Goal: Connect with others: Connect with others

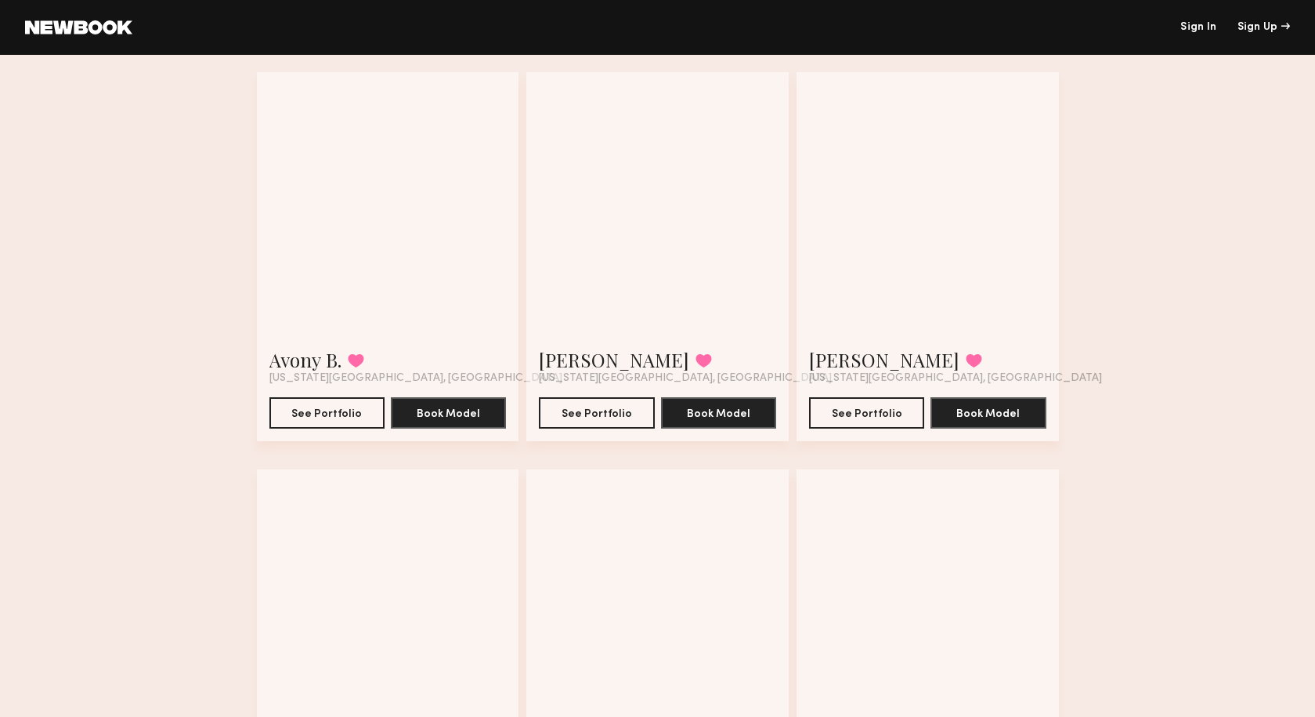
scroll to position [110, 0]
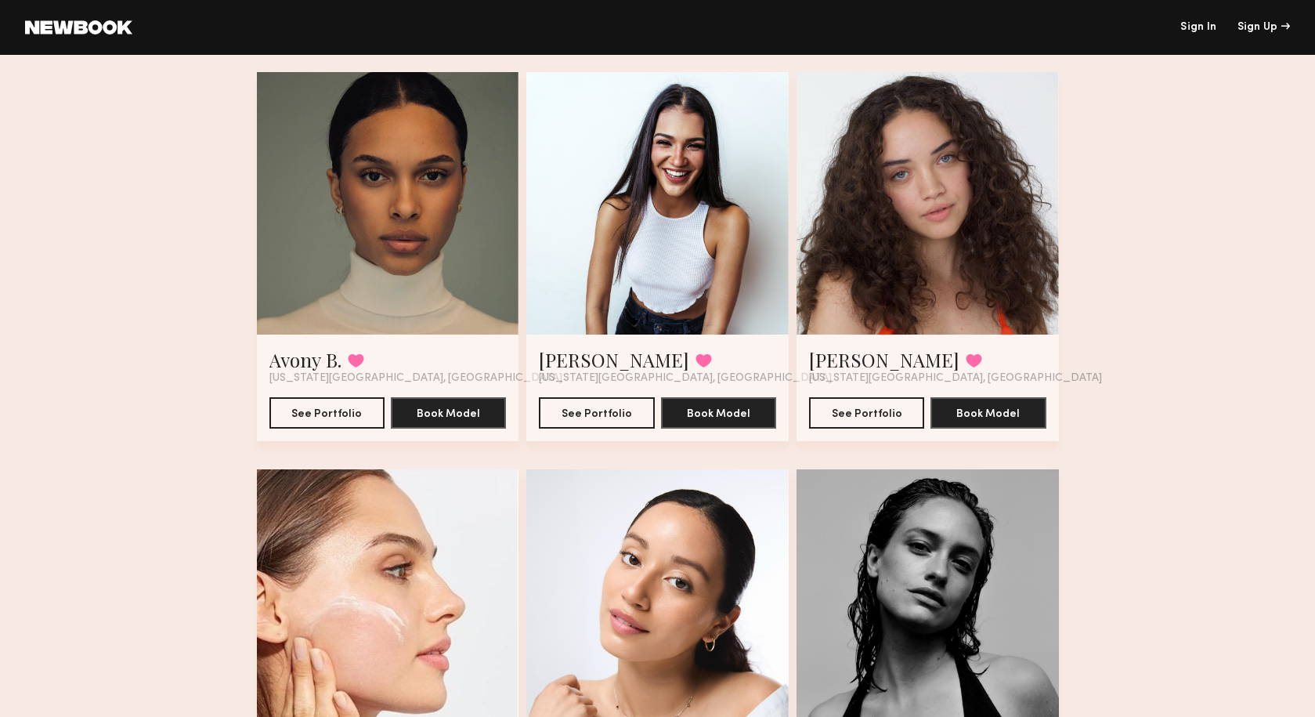
click at [402, 289] on div at bounding box center [388, 203] width 262 height 262
click at [350, 415] on button "See Portfolio" at bounding box center [326, 411] width 115 height 31
click at [358, 354] on button at bounding box center [356, 360] width 16 height 14
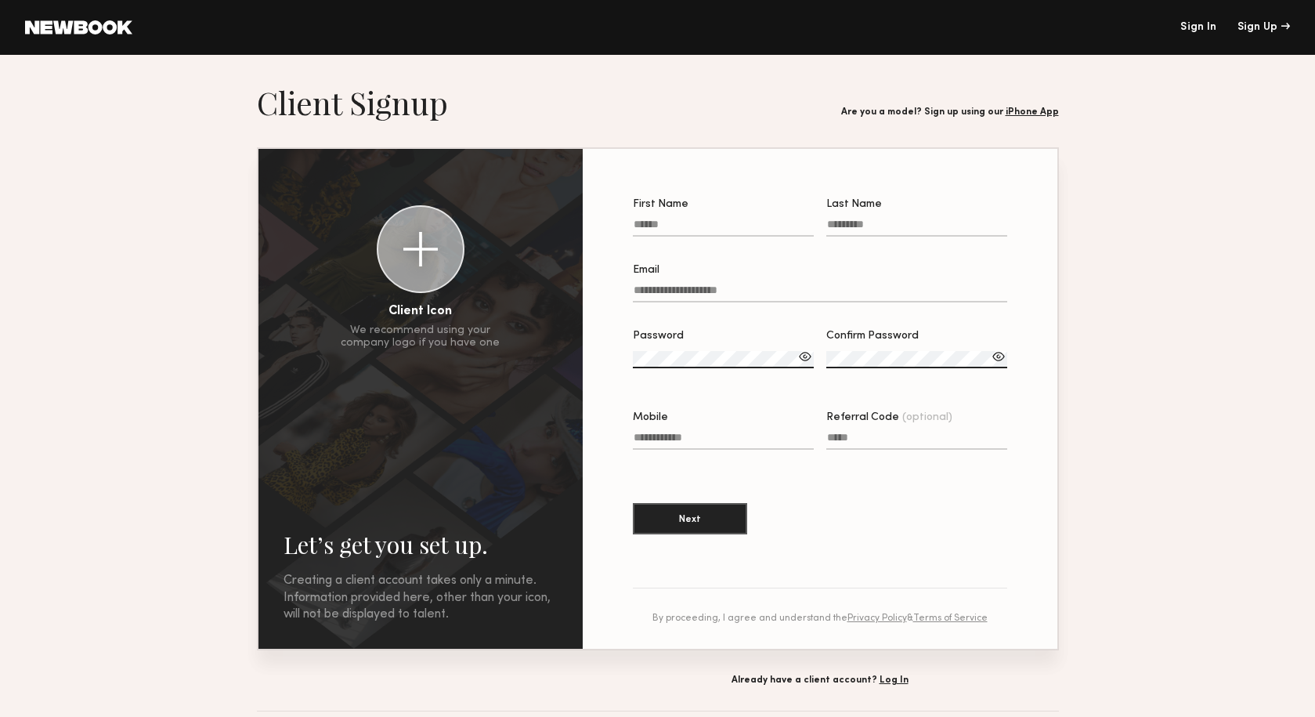
click at [1209, 24] on link "Sign In" at bounding box center [1199, 27] width 36 height 11
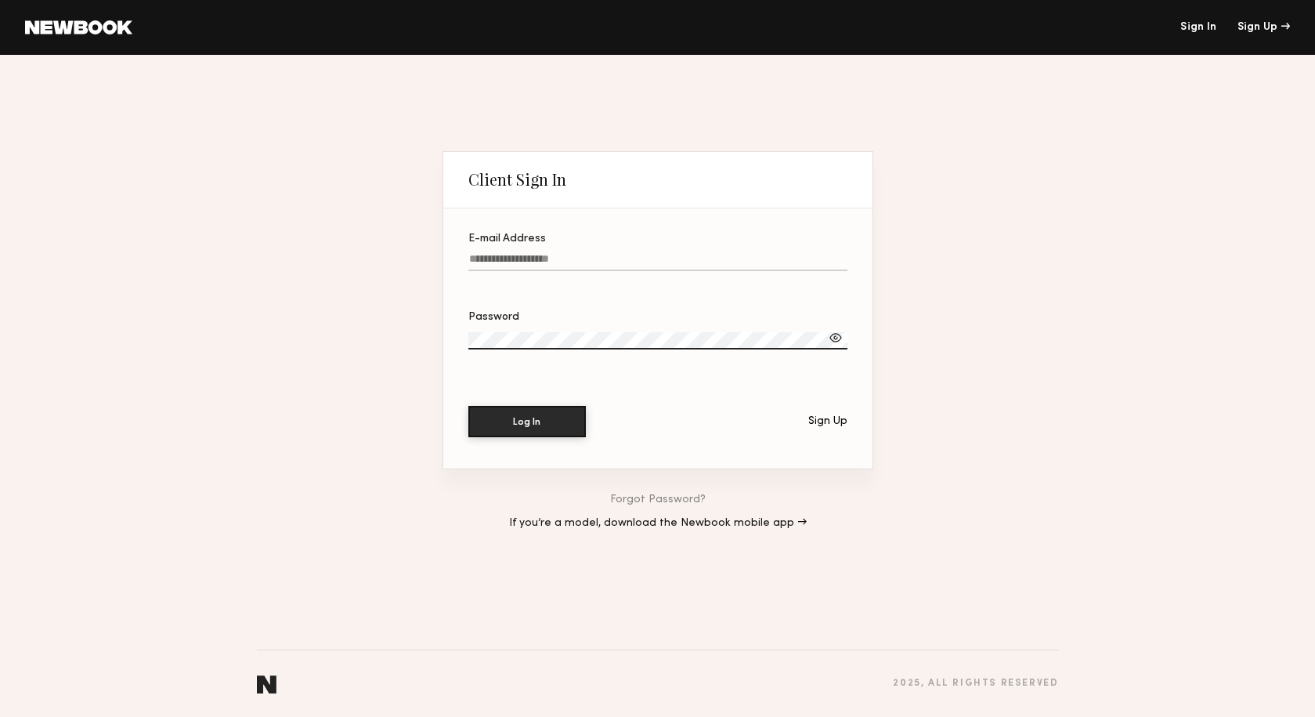
type input "**********"
click at [528, 419] on button "Log In" at bounding box center [527, 420] width 118 height 31
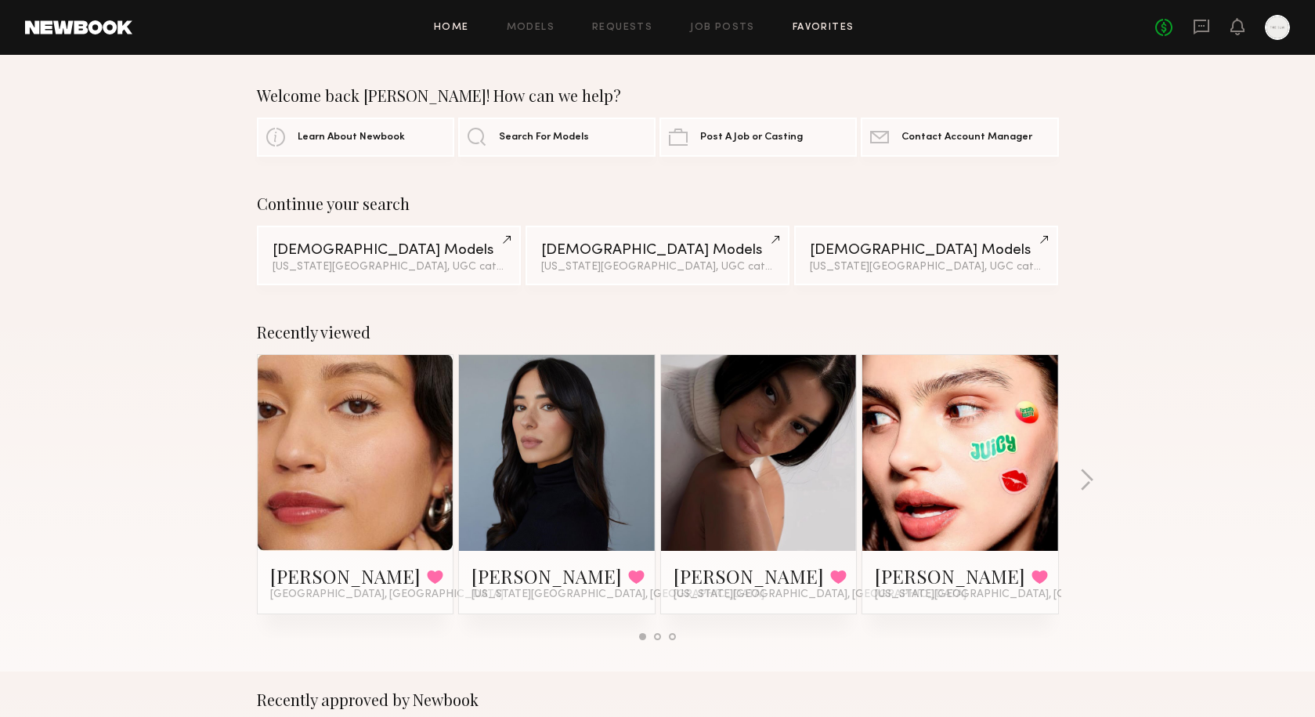
click at [814, 26] on link "Favorites" at bounding box center [824, 28] width 62 height 10
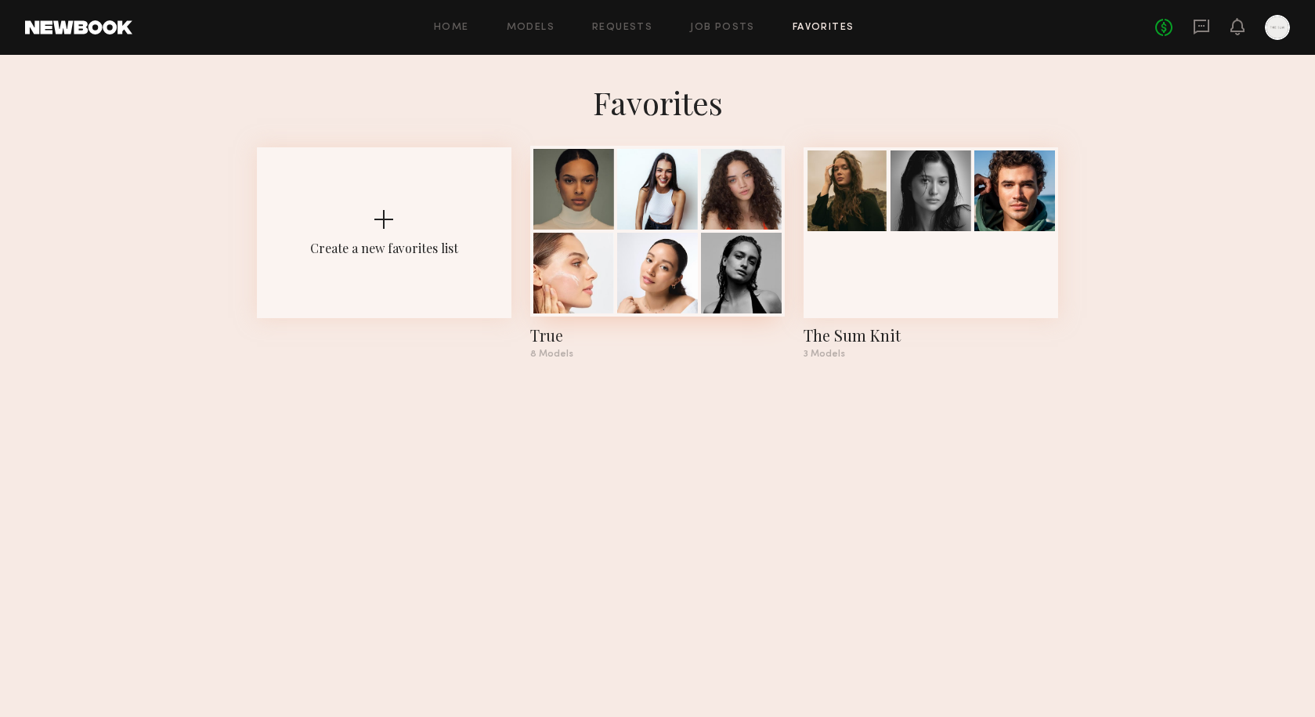
click at [682, 181] on div at bounding box center [657, 189] width 81 height 81
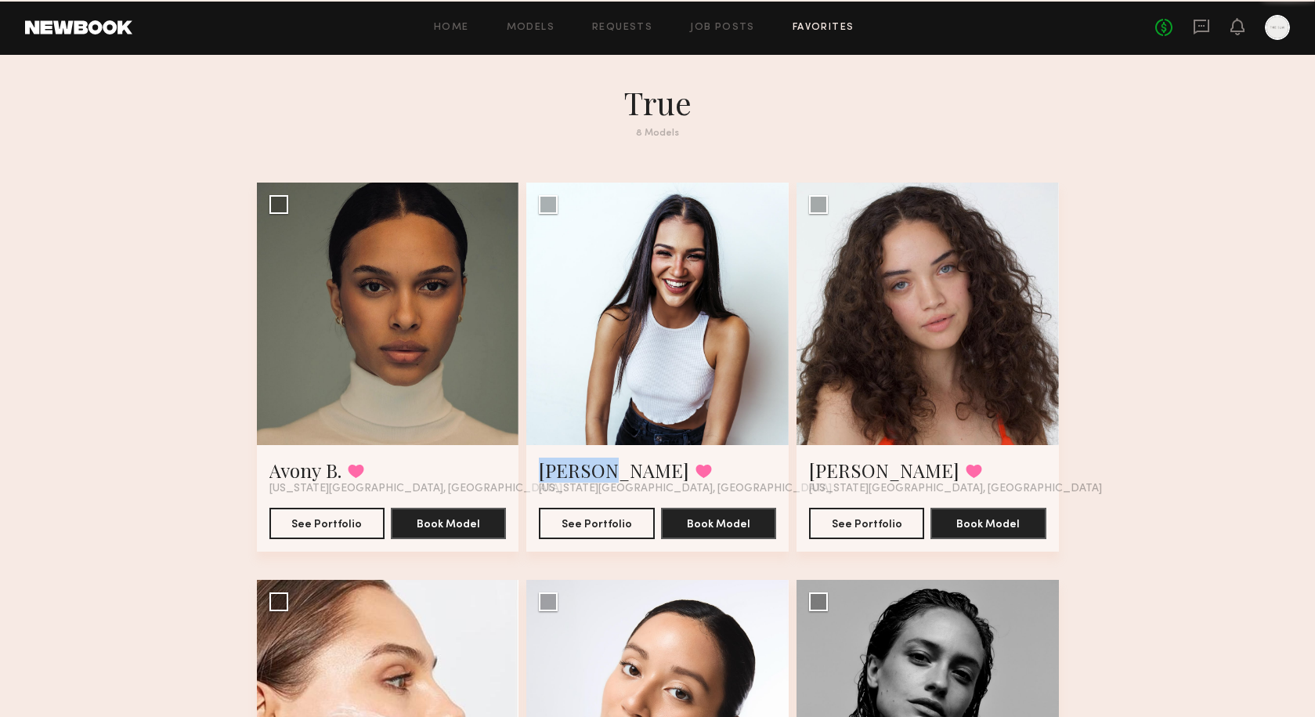
click at [682, 181] on section "True 8 Models Avony B. Favorited New York City, NY See Portfolio Book Model Sel…" at bounding box center [658, 728] width 802 height 1290
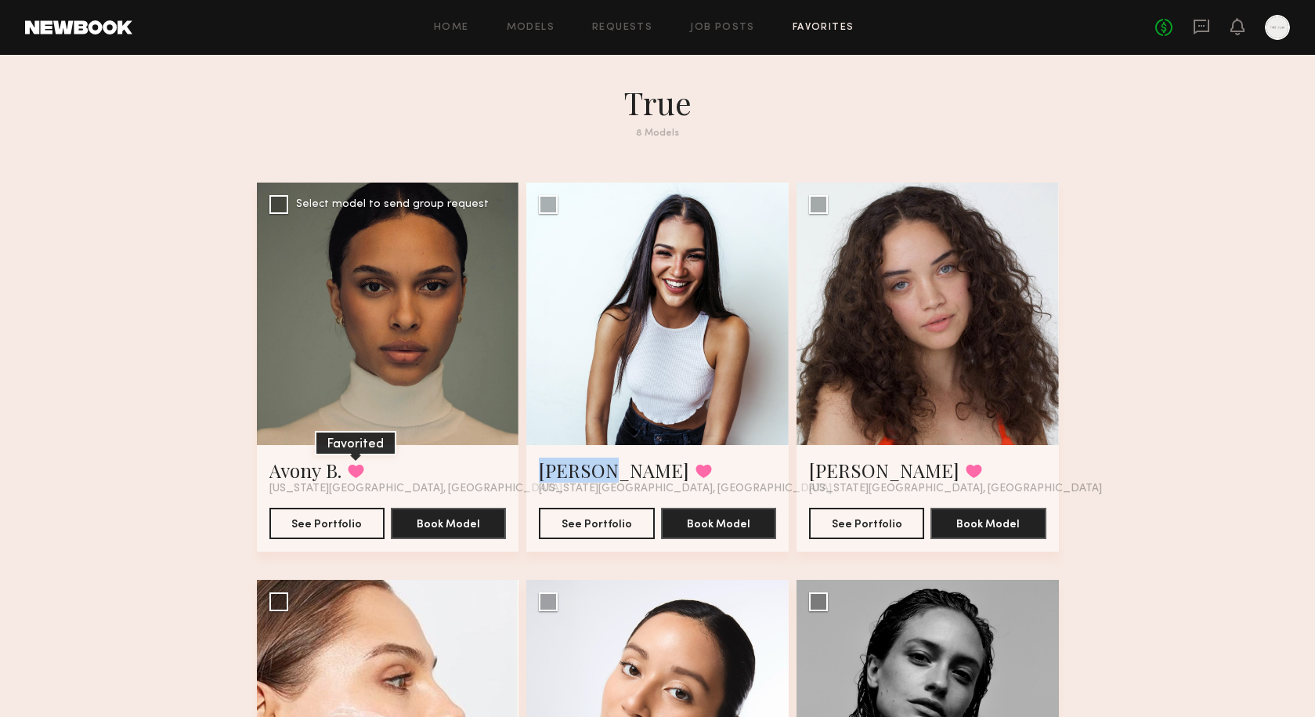
click at [353, 472] on button at bounding box center [356, 471] width 16 height 14
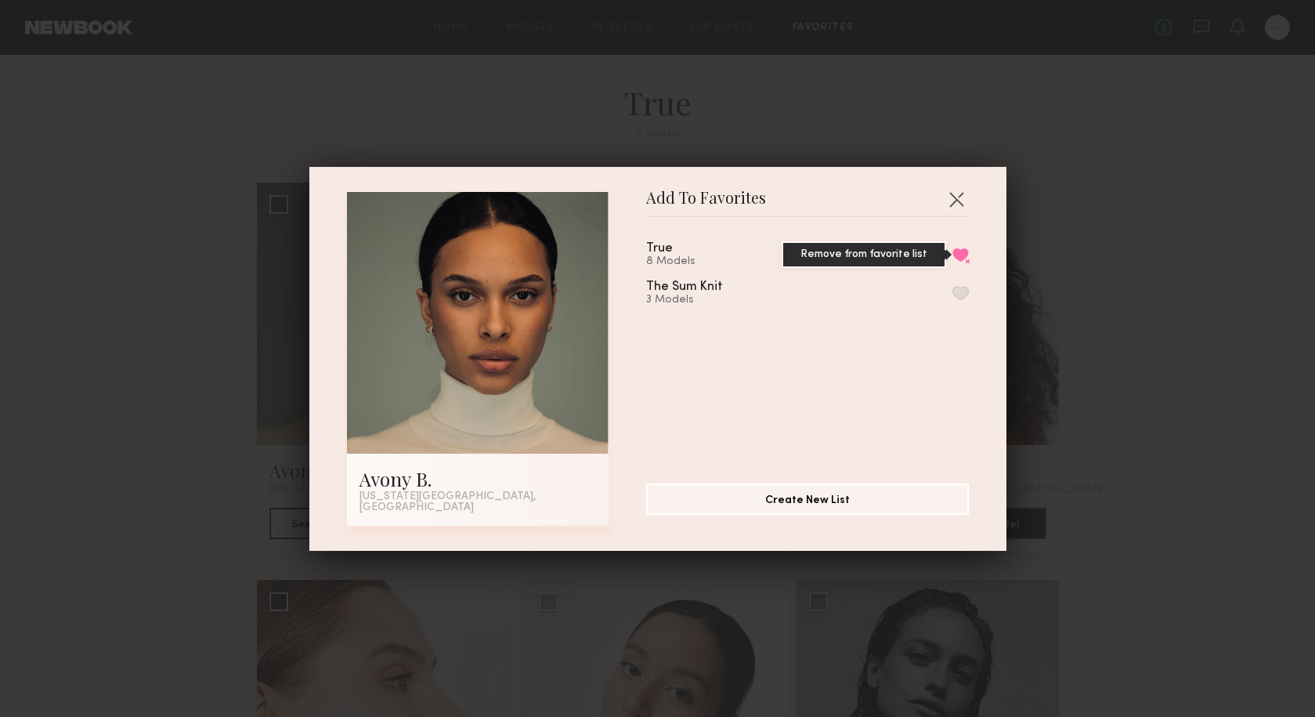
click at [962, 255] on button "Remove from favorite list" at bounding box center [961, 255] width 16 height 14
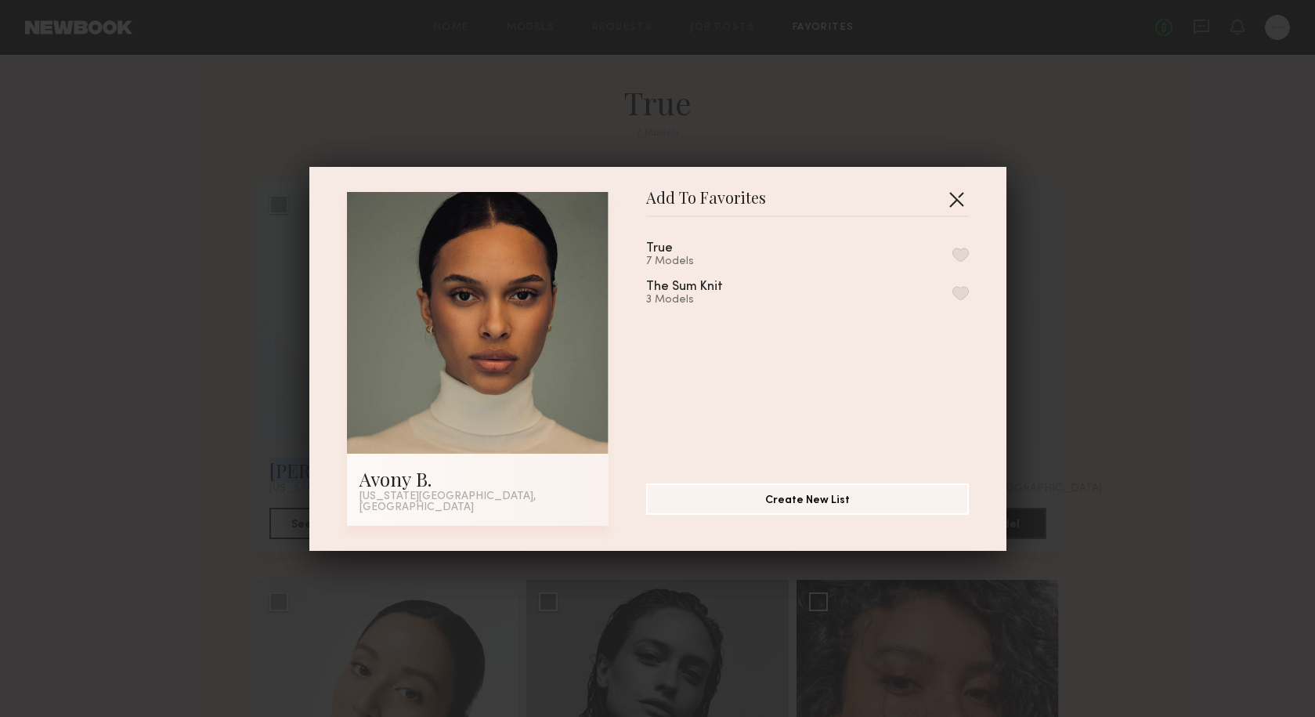
click at [960, 200] on button "button" at bounding box center [956, 198] width 25 height 25
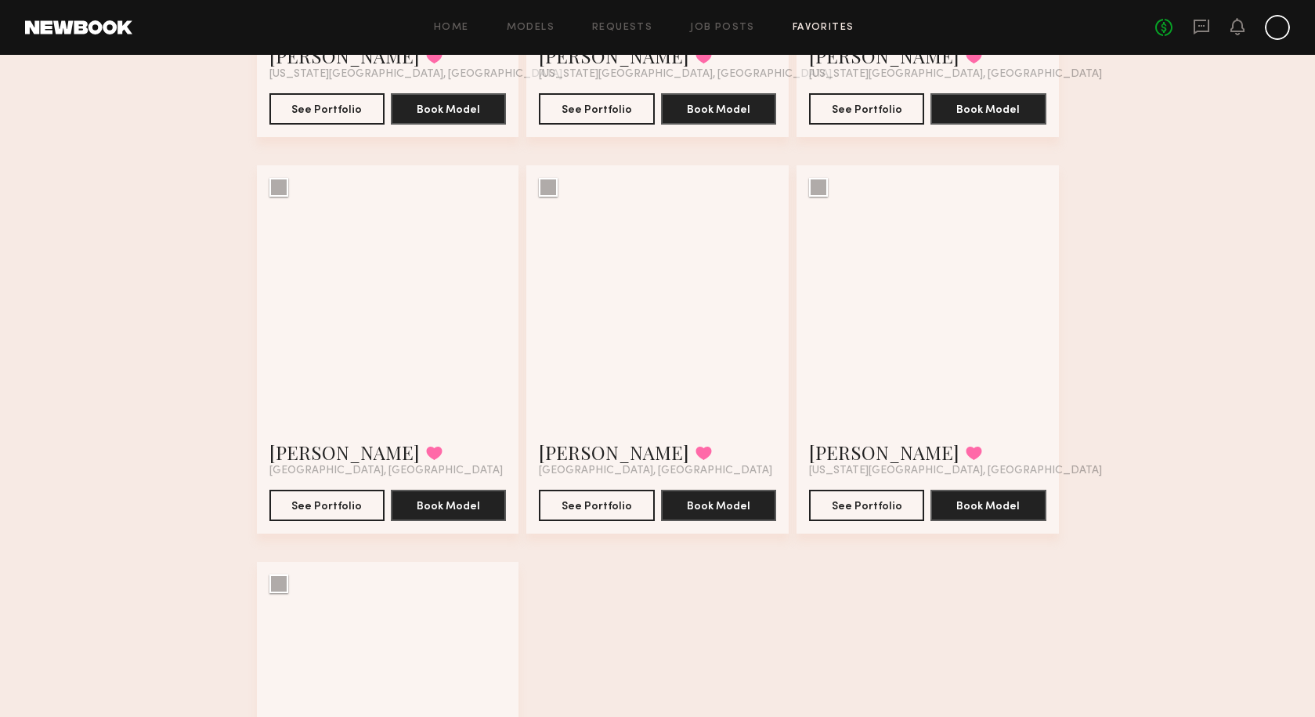
scroll to position [425, 0]
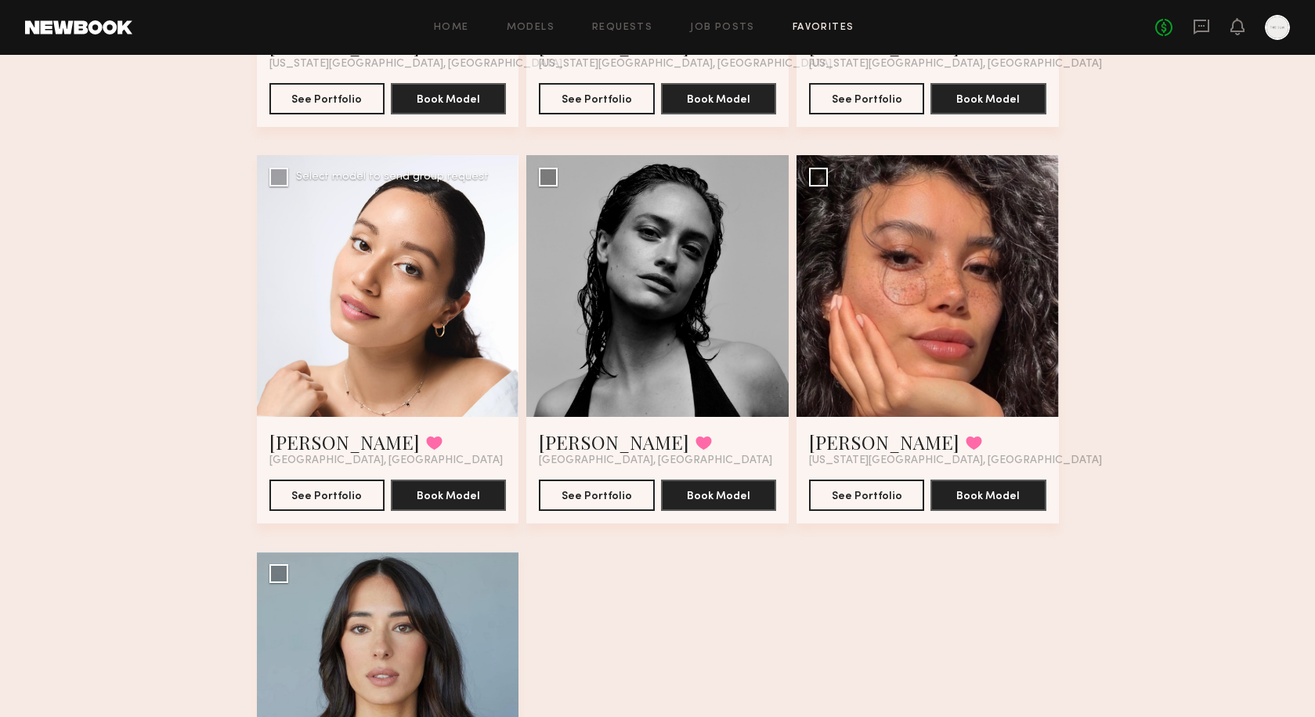
click at [395, 301] on div at bounding box center [388, 286] width 262 height 262
click at [321, 502] on button "See Portfolio" at bounding box center [326, 494] width 115 height 31
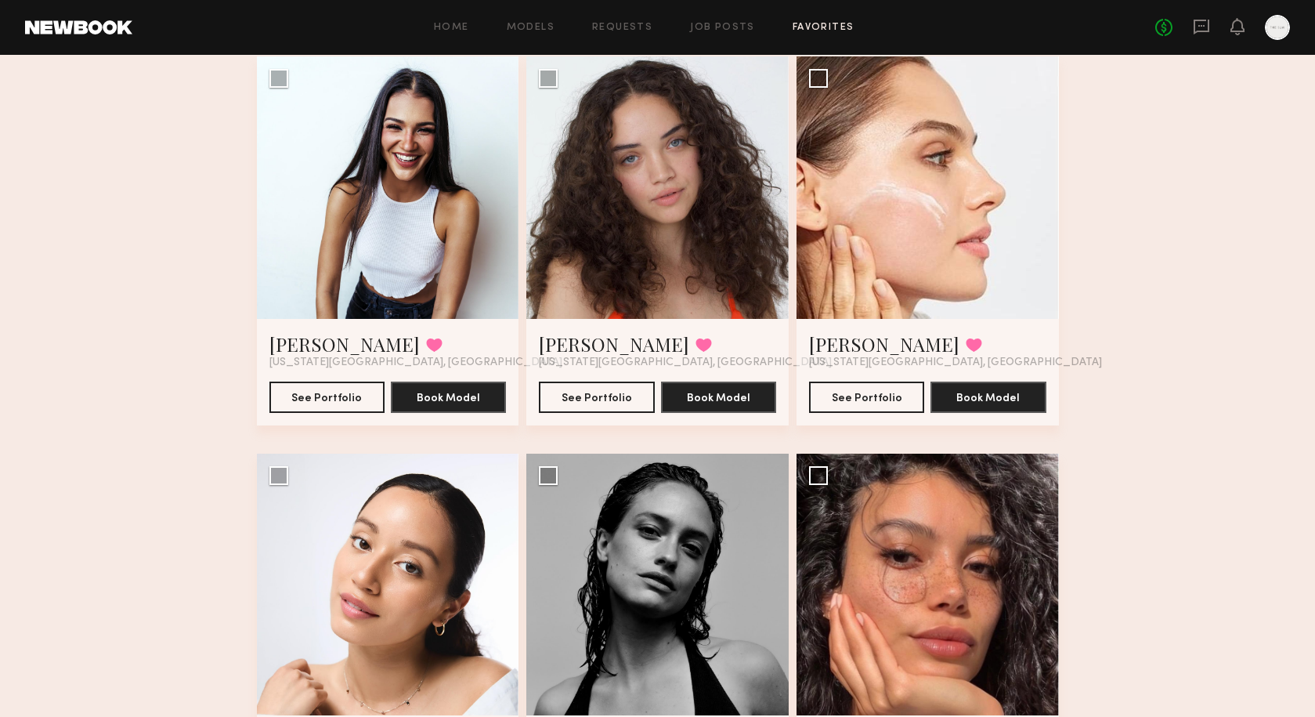
scroll to position [117, 0]
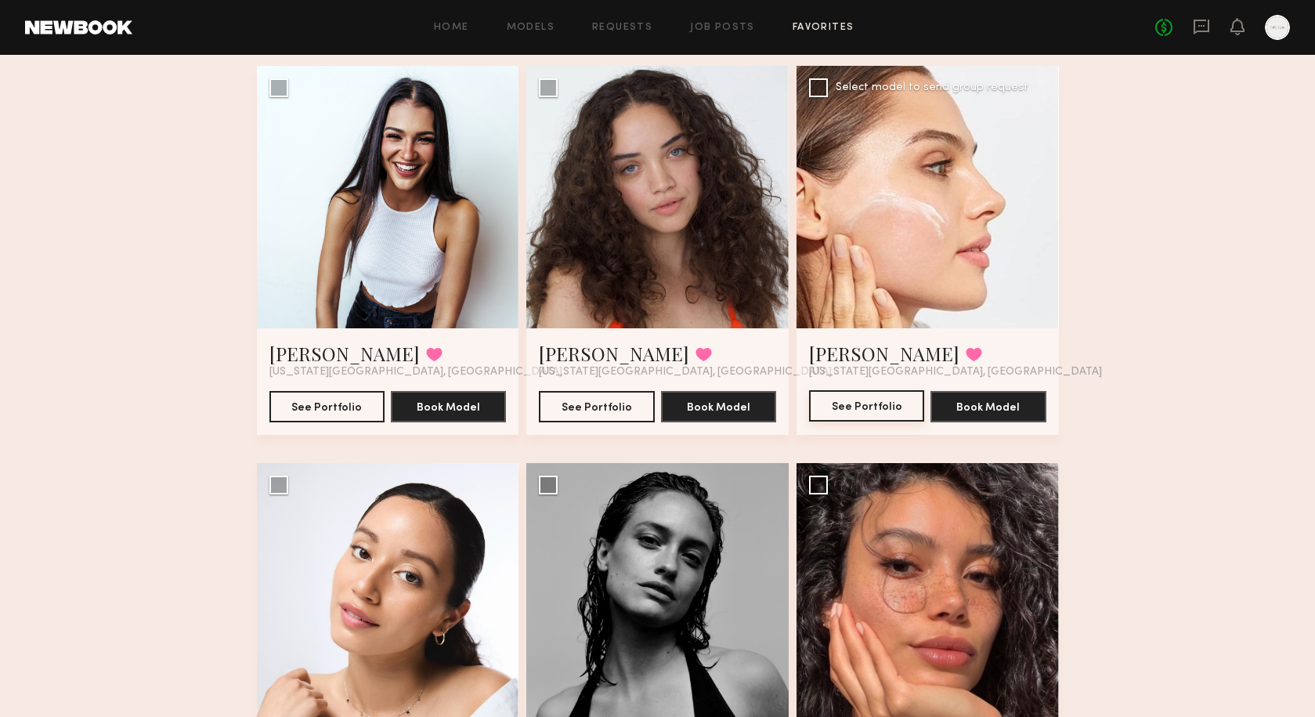
click at [853, 417] on button "See Portfolio" at bounding box center [866, 405] width 115 height 31
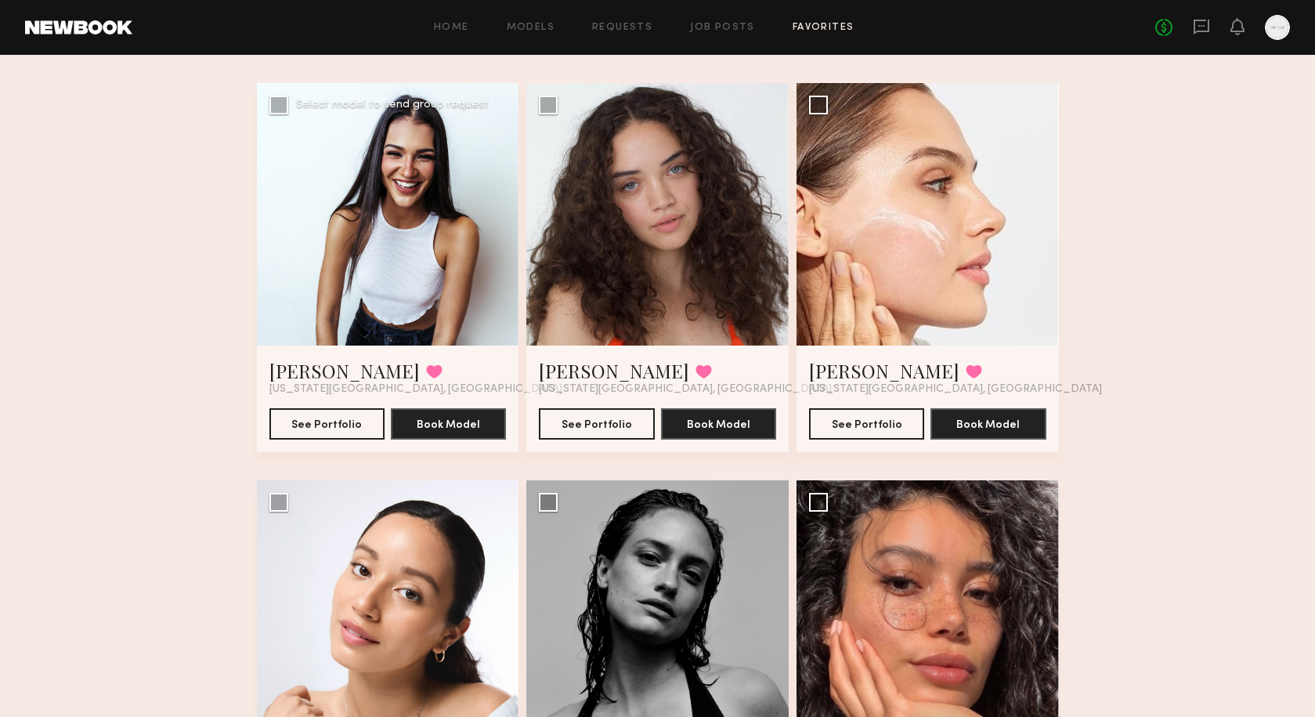
scroll to position [88, 0]
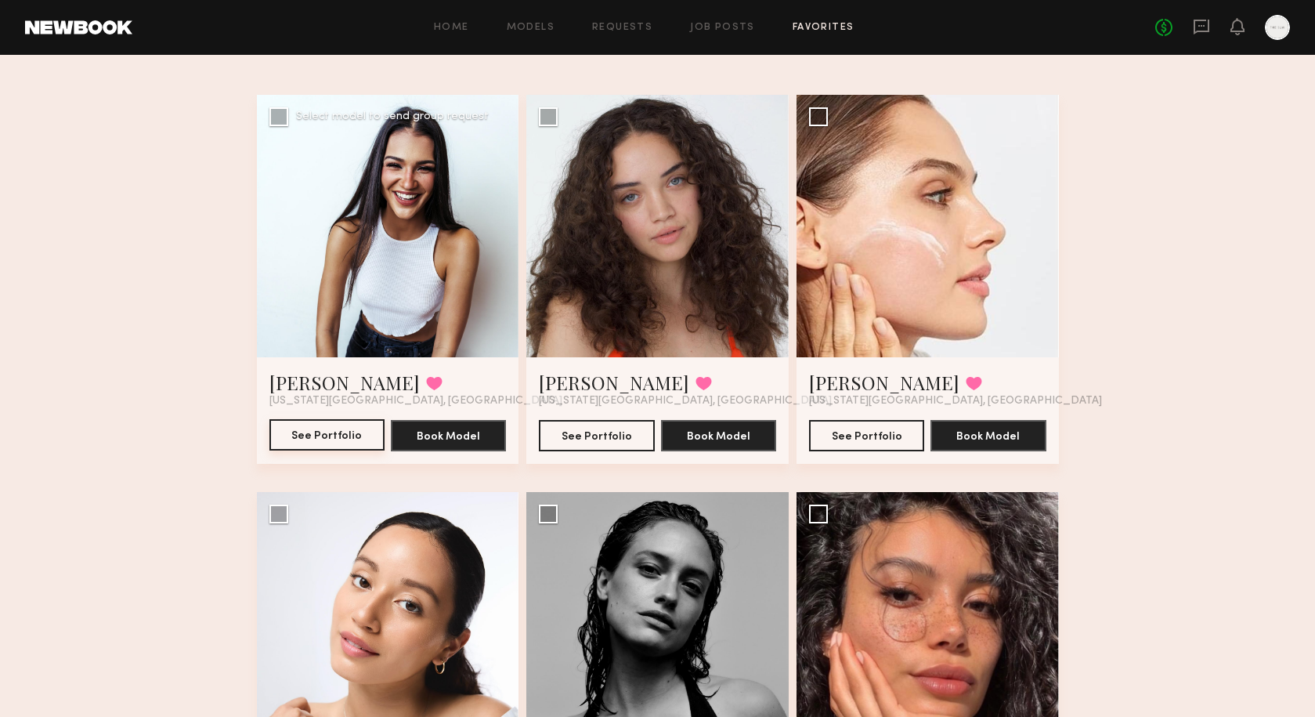
click at [316, 443] on button "See Portfolio" at bounding box center [326, 434] width 115 height 31
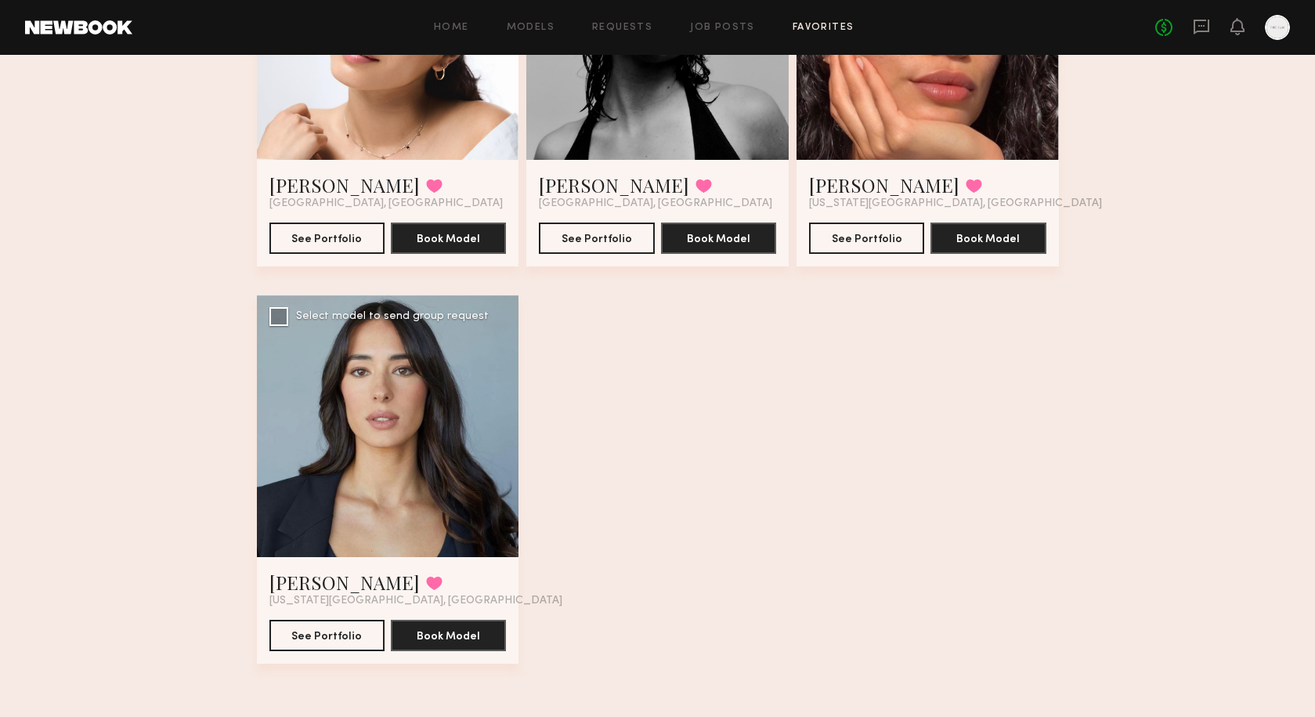
scroll to position [682, 0]
click at [429, 487] on div at bounding box center [388, 426] width 262 height 262
click at [340, 641] on button "See Portfolio" at bounding box center [326, 634] width 115 height 31
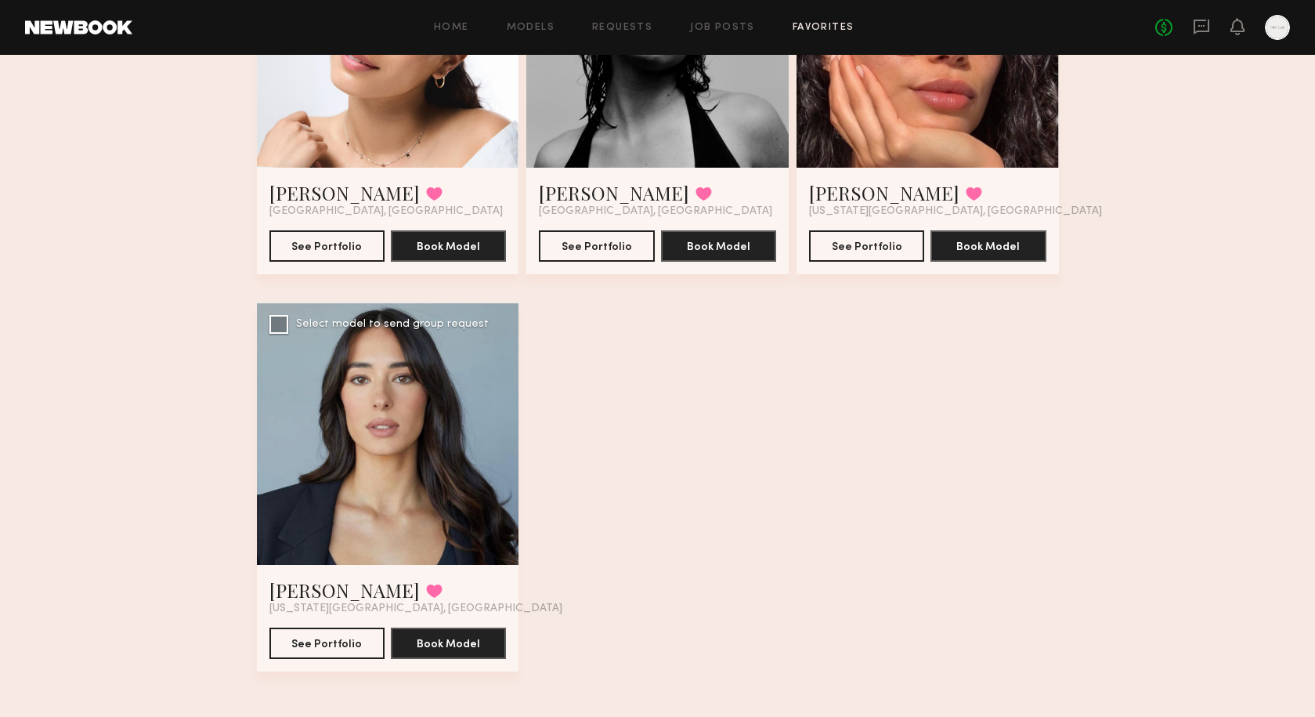
scroll to position [677, 0]
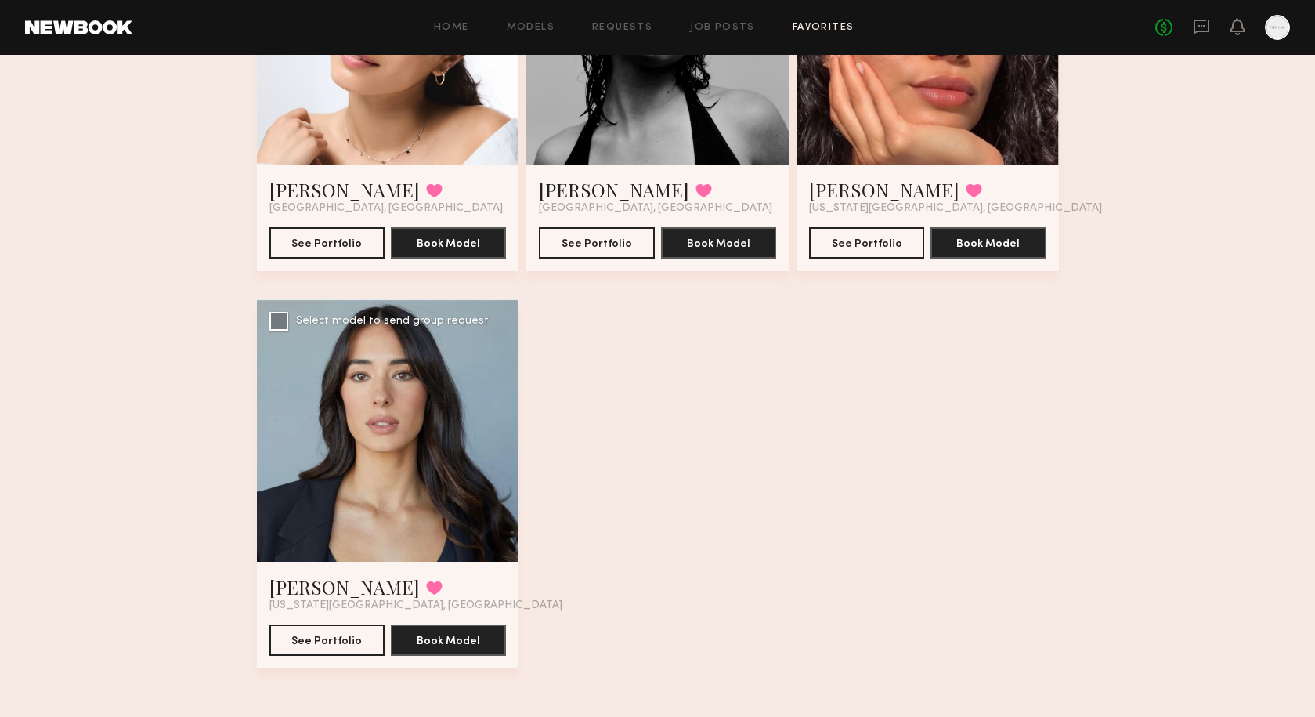
click at [381, 528] on div at bounding box center [388, 430] width 262 height 262
click at [351, 651] on button "See Portfolio" at bounding box center [326, 639] width 115 height 31
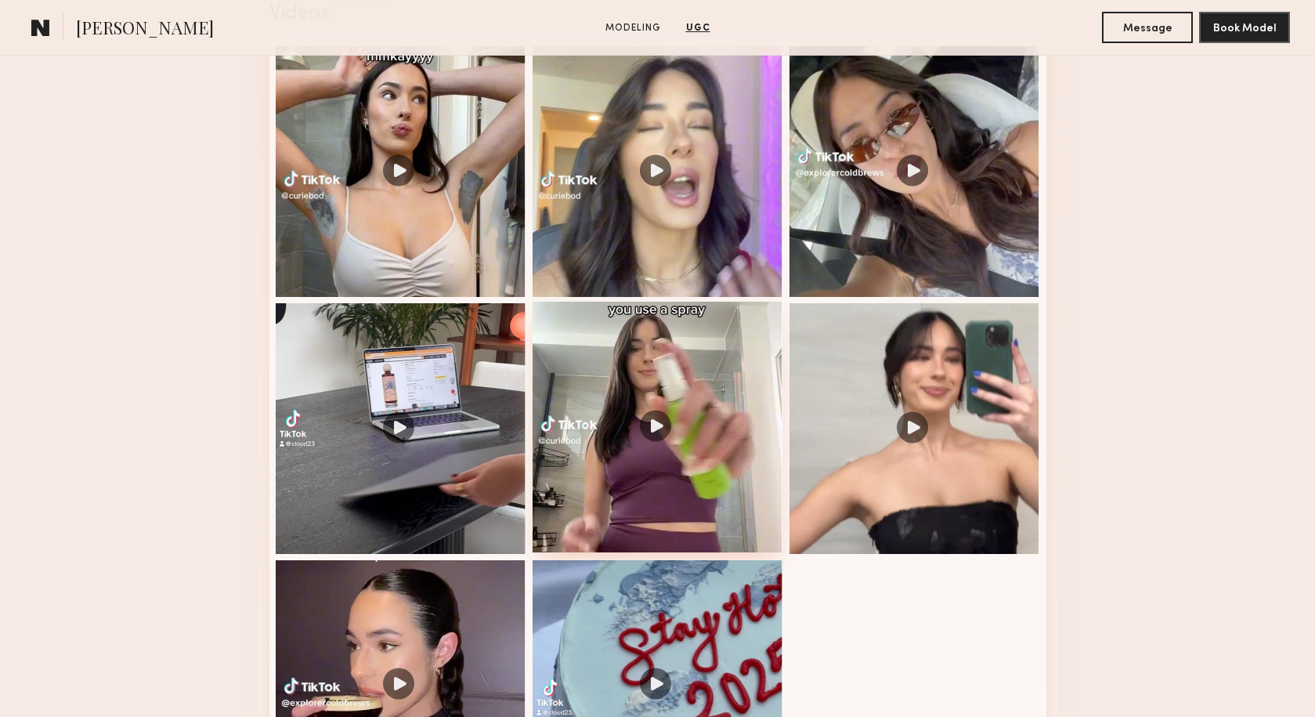
scroll to position [1617, 0]
click at [921, 425] on div at bounding box center [915, 427] width 251 height 251
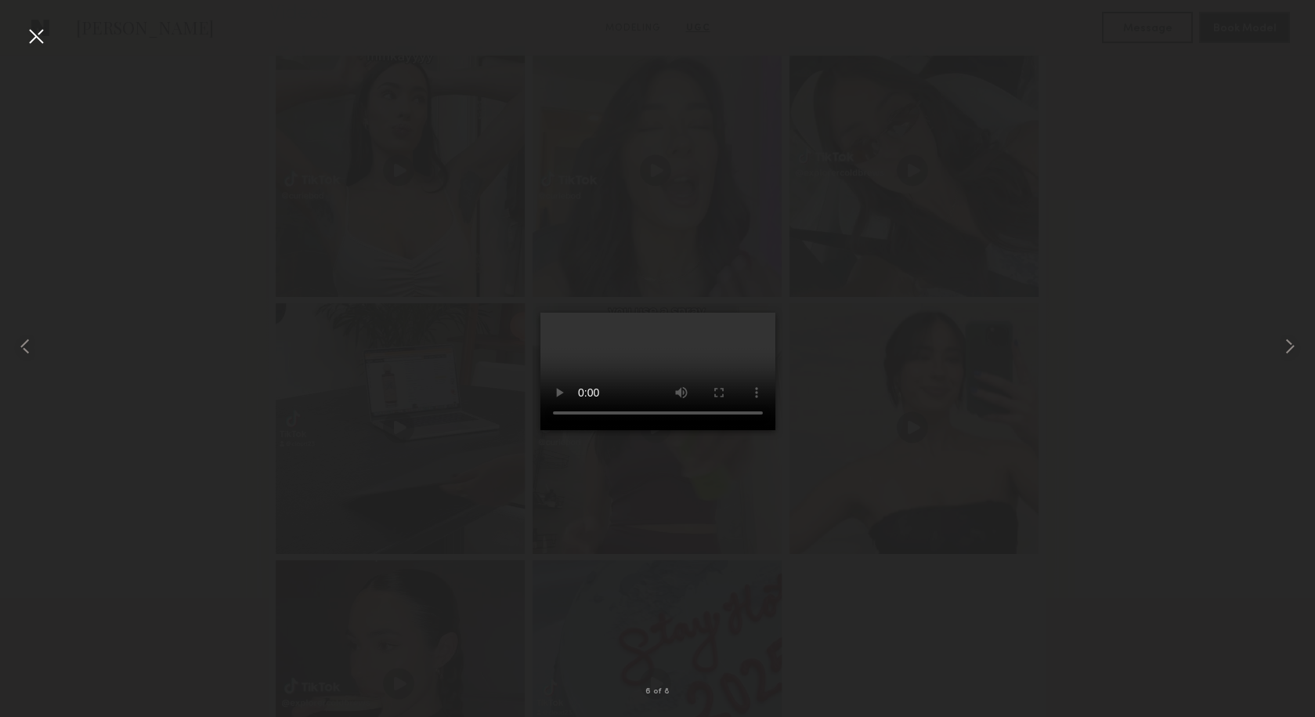
click at [746, 430] on video at bounding box center [658, 372] width 235 height 118
click at [745, 430] on video at bounding box center [658, 372] width 235 height 118
click at [36, 47] on div at bounding box center [36, 36] width 25 height 25
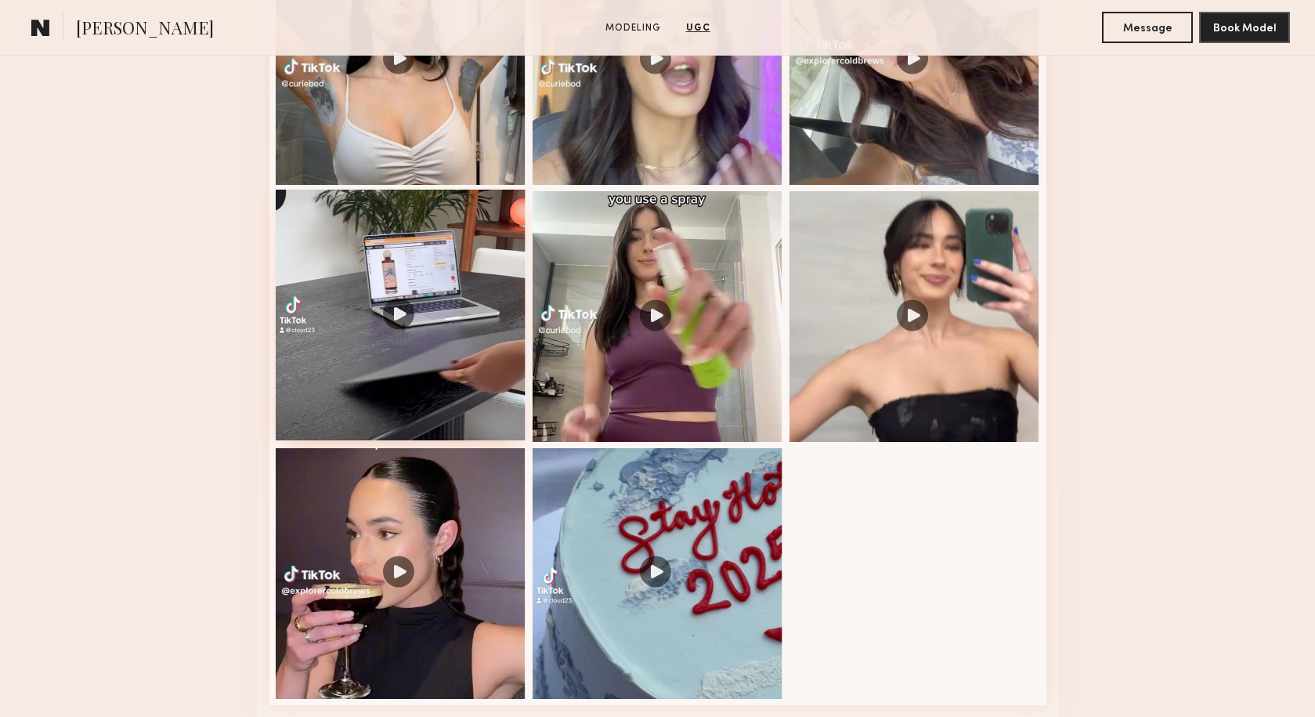
scroll to position [1735, 0]
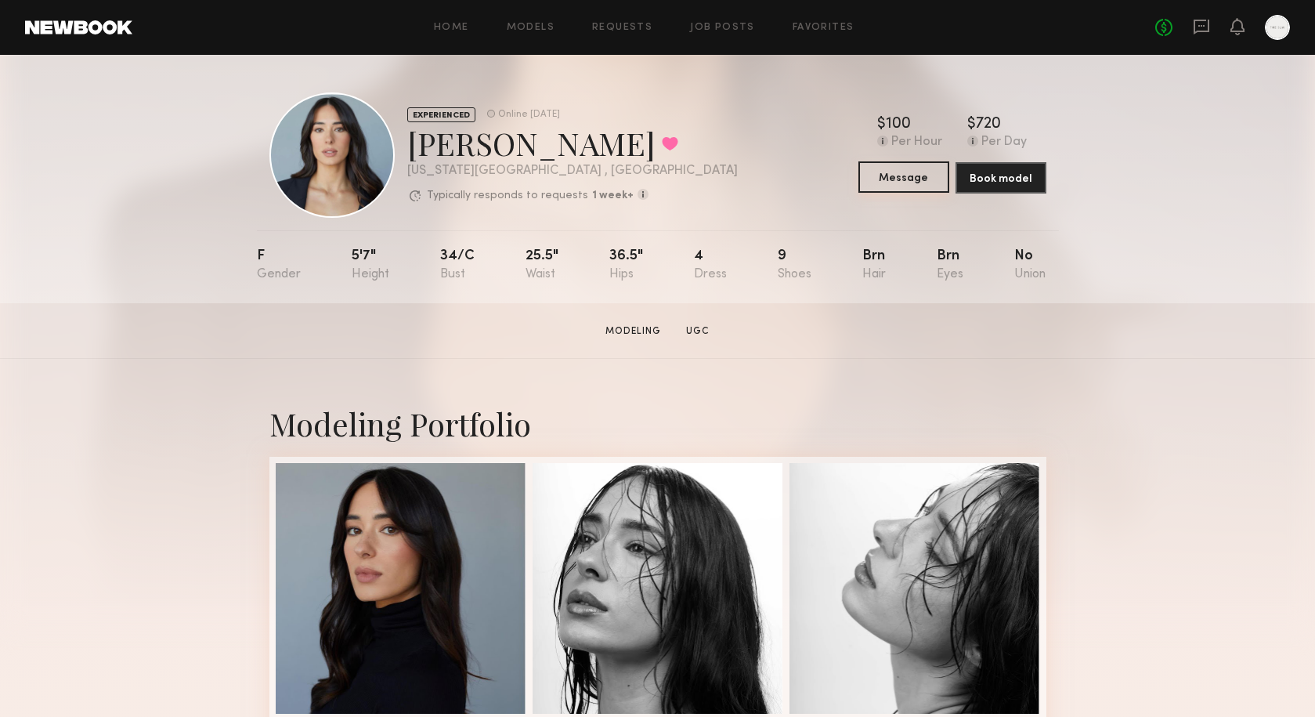
click at [899, 181] on button "Message" at bounding box center [904, 176] width 91 height 31
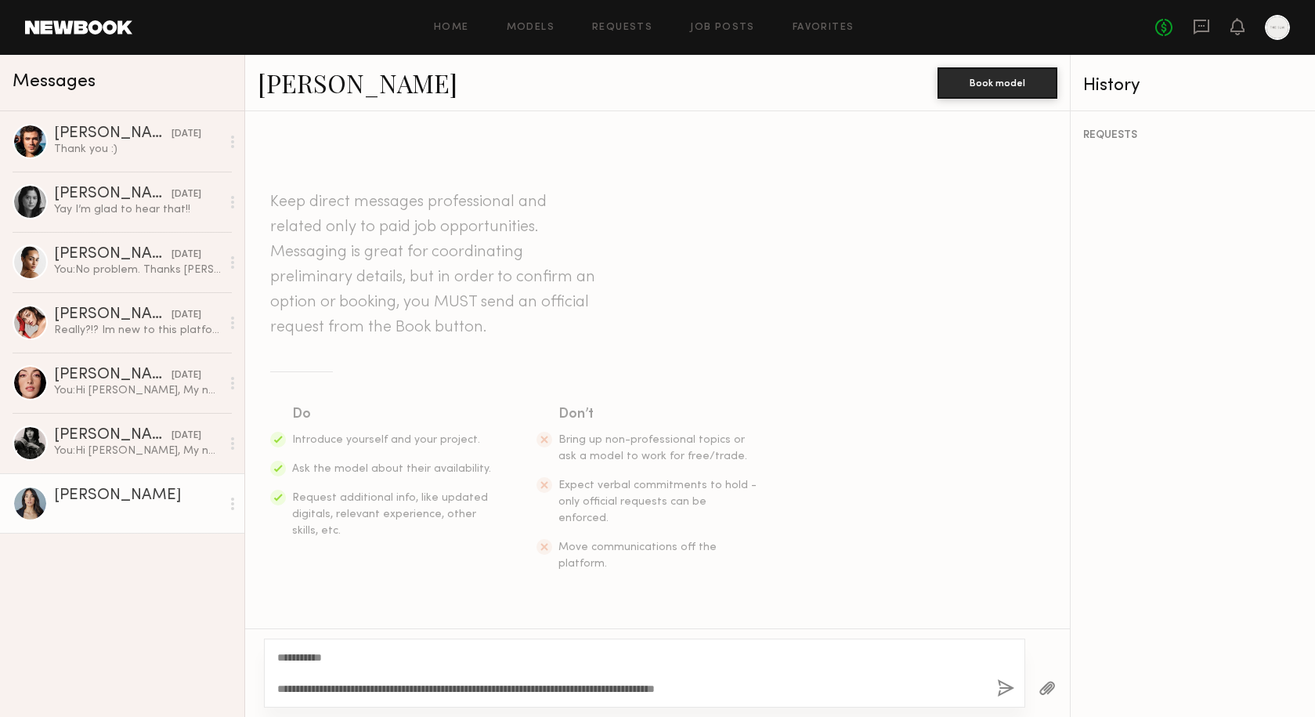
type textarea "**********"
click at [306, 81] on link "Ariana A." at bounding box center [358, 83] width 200 height 34
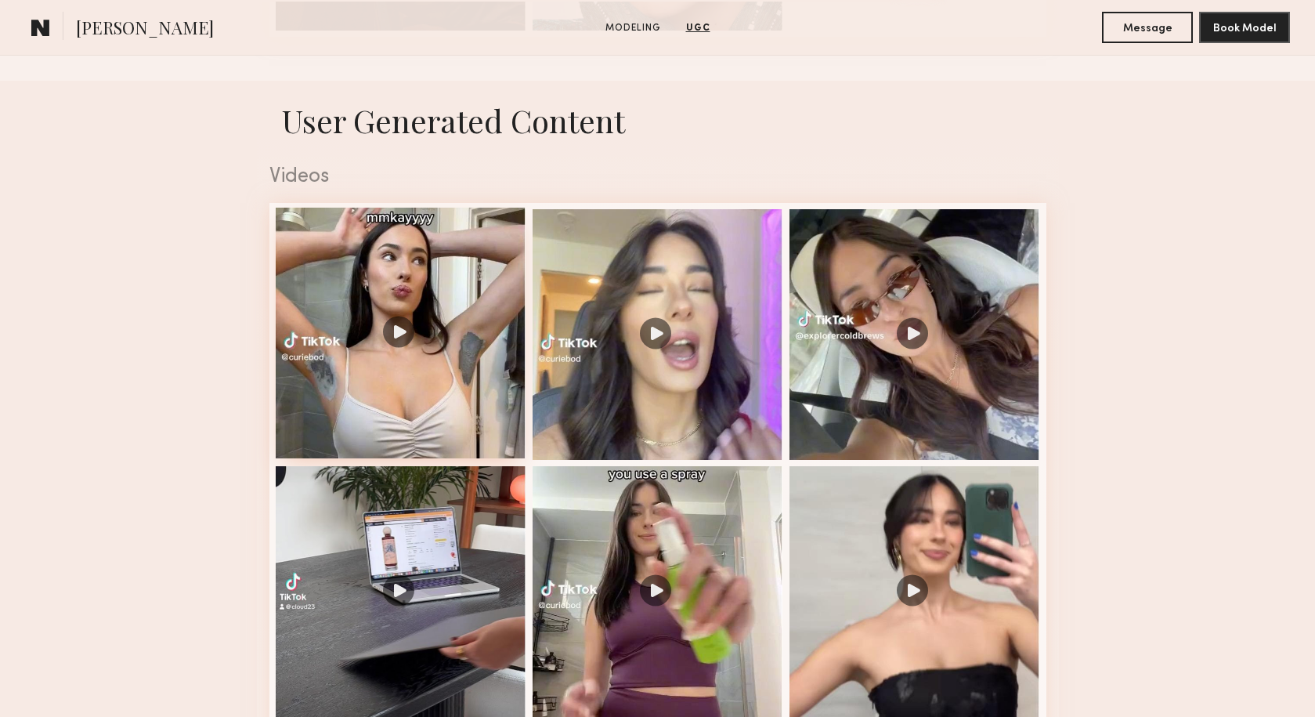
scroll to position [1461, 0]
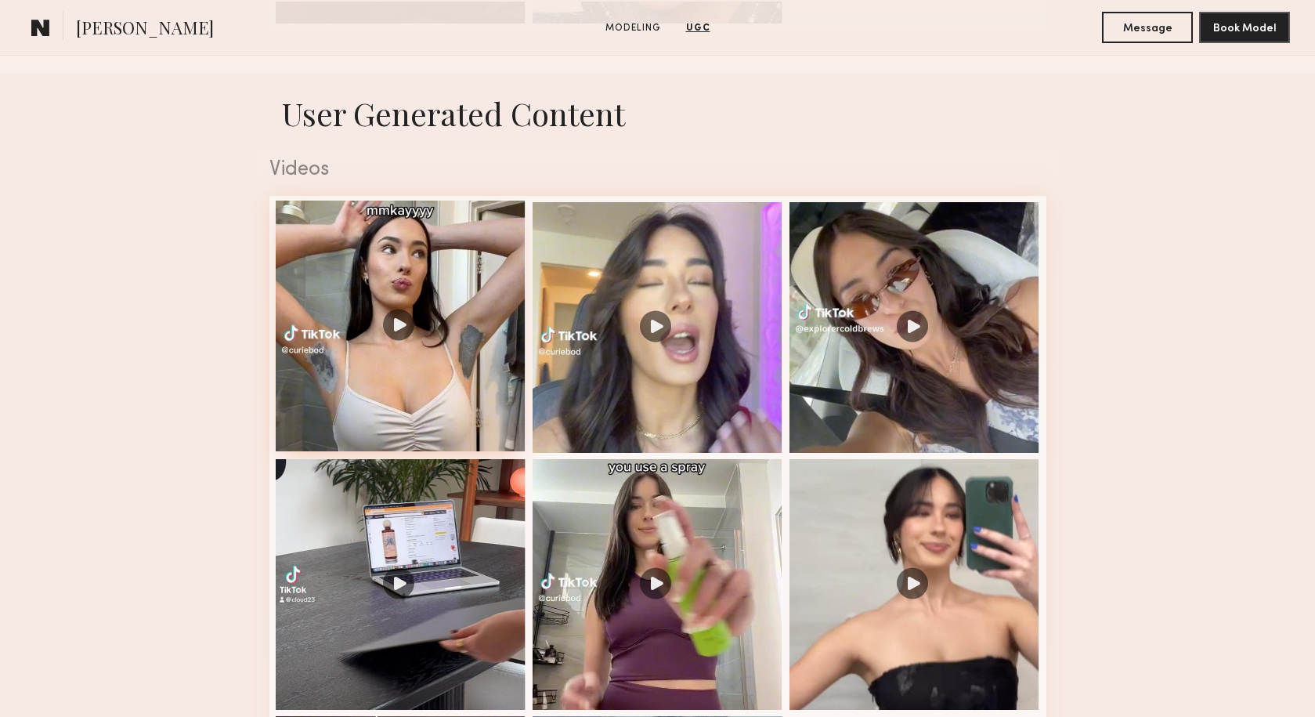
click at [448, 312] on div at bounding box center [401, 326] width 251 height 251
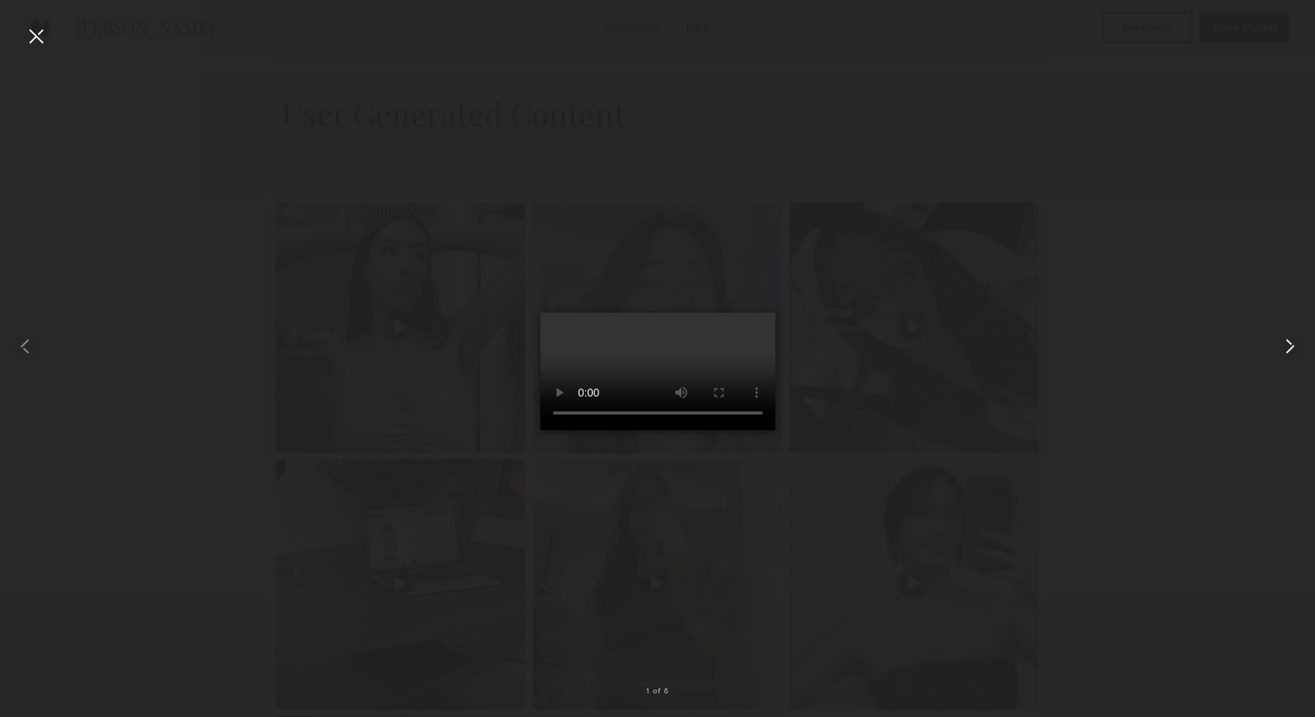
click at [1294, 351] on common-icon at bounding box center [1290, 346] width 25 height 25
click at [1290, 349] on common-icon at bounding box center [1290, 346] width 25 height 25
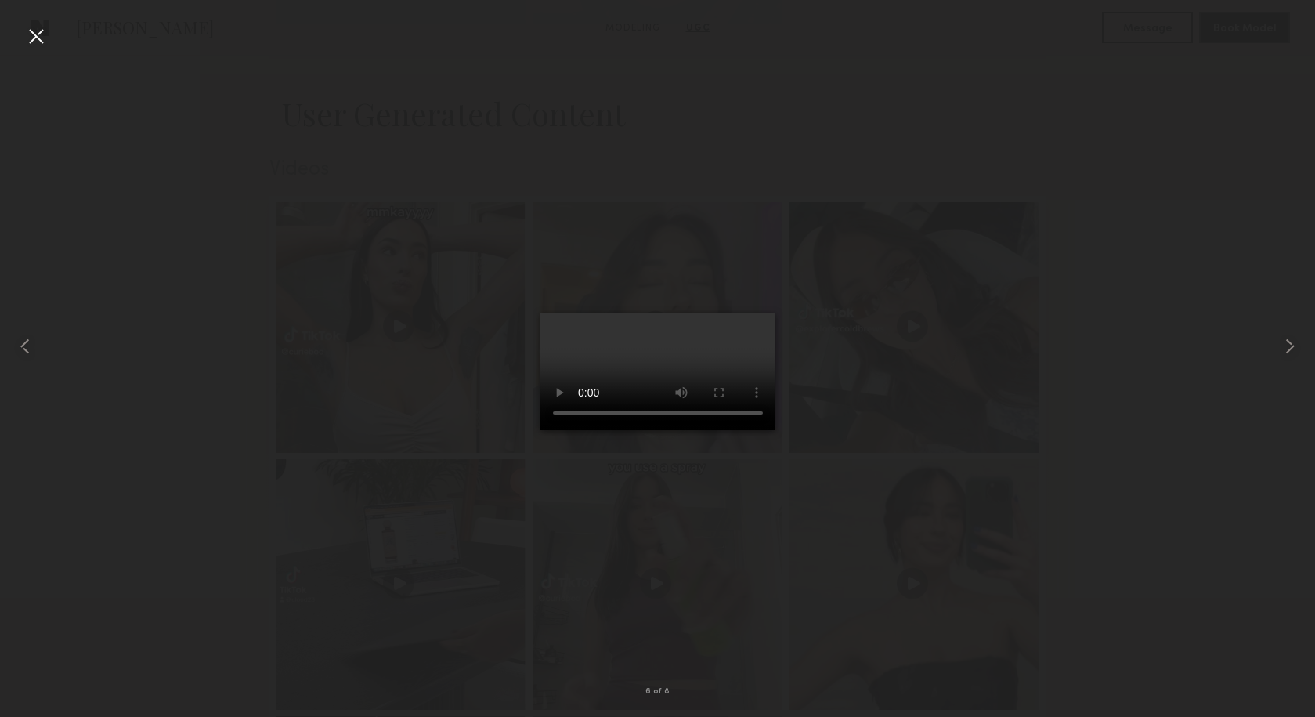
click at [964, 345] on div at bounding box center [657, 346] width 1315 height 642
click at [32, 37] on div at bounding box center [36, 36] width 25 height 25
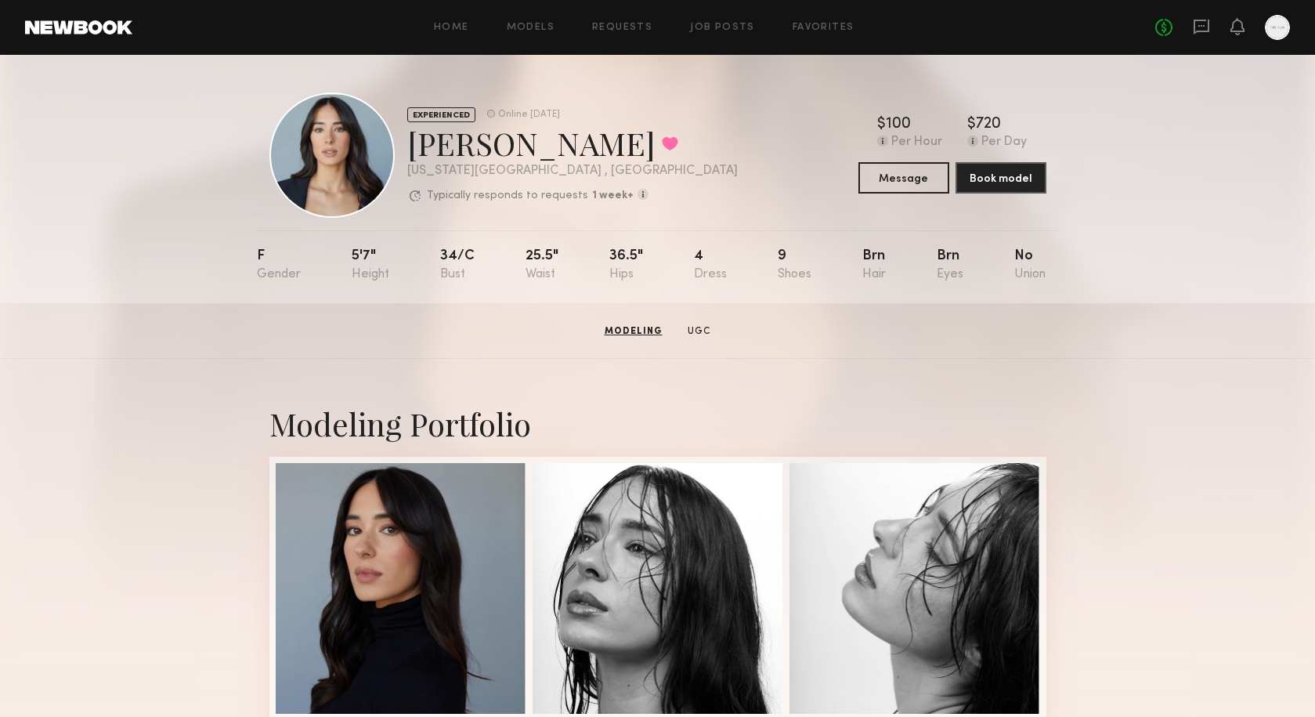
scroll to position [0, 0]
click at [649, 331] on link "Modeling" at bounding box center [633, 331] width 68 height 14
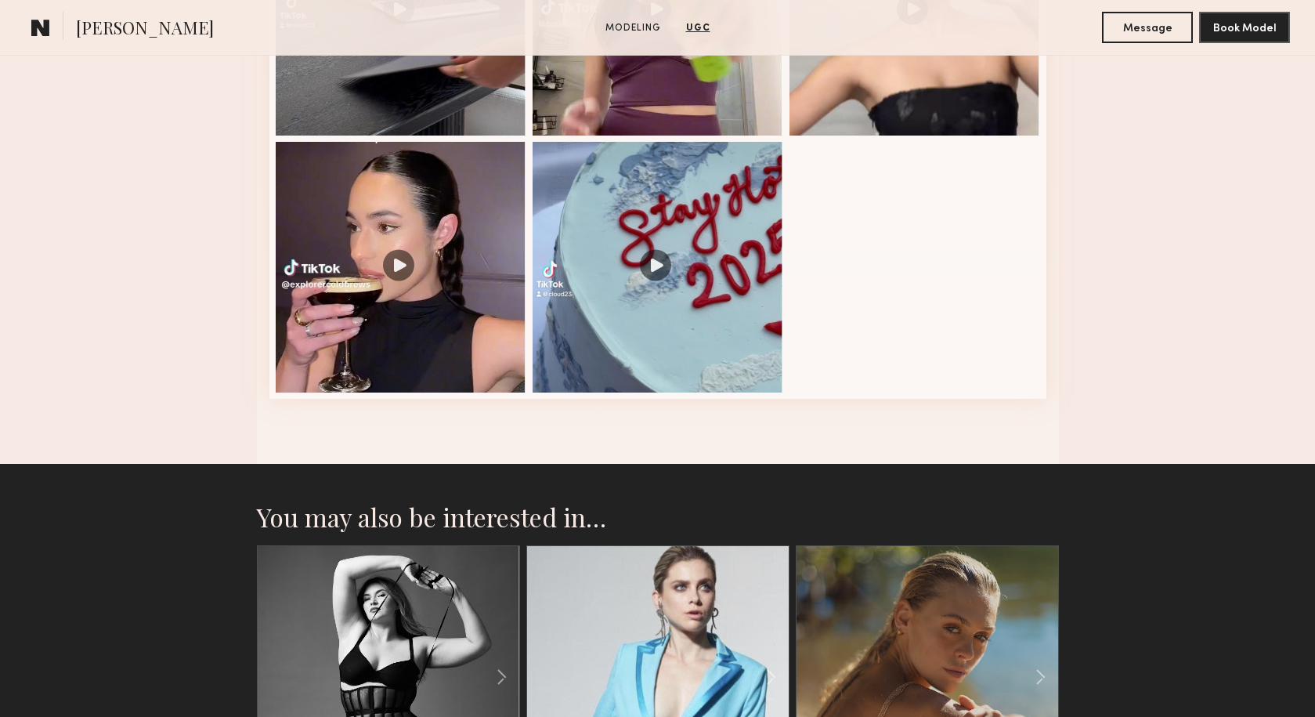
scroll to position [2030, 0]
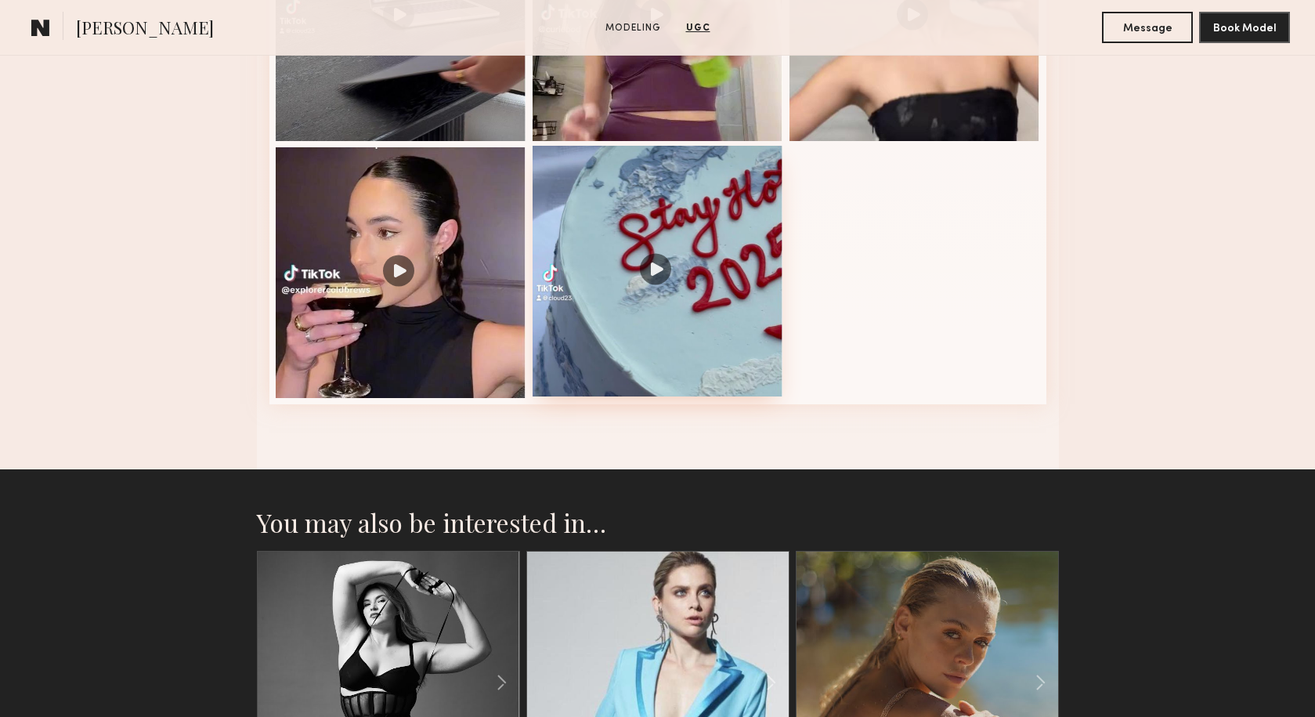
click at [737, 242] on div at bounding box center [658, 271] width 251 height 251
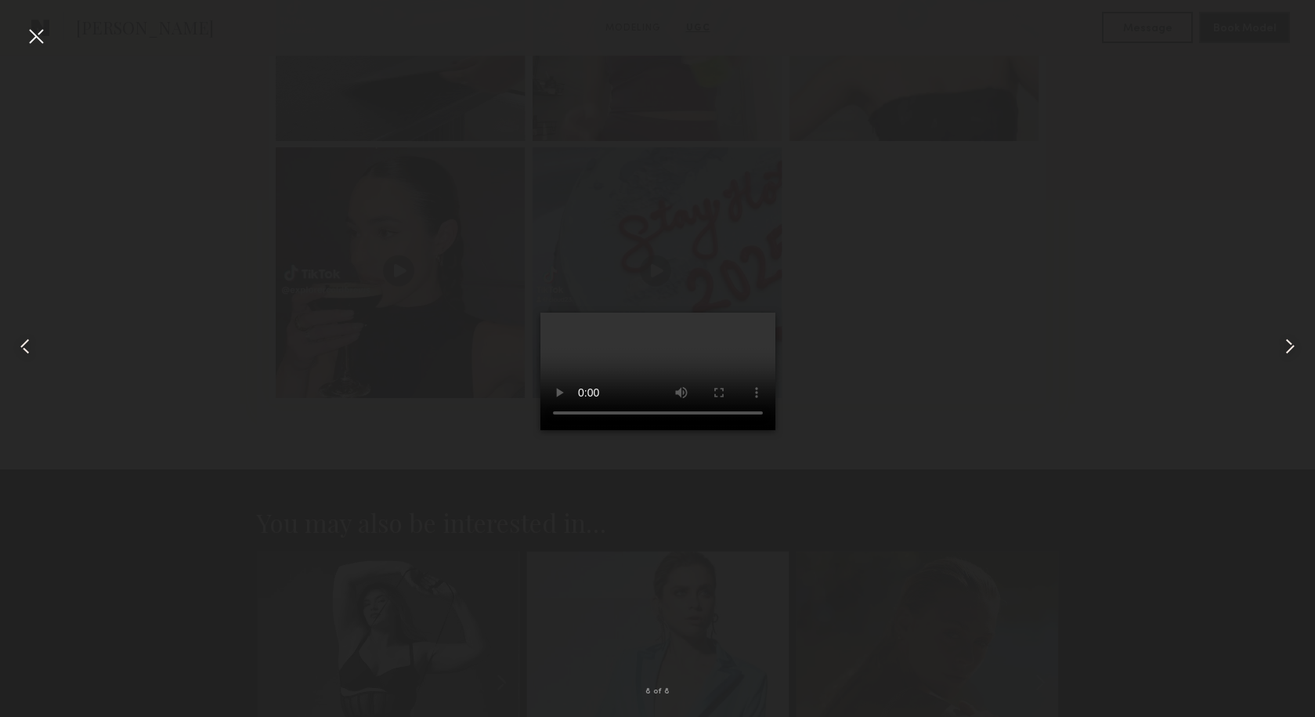
click at [38, 41] on div at bounding box center [36, 36] width 25 height 25
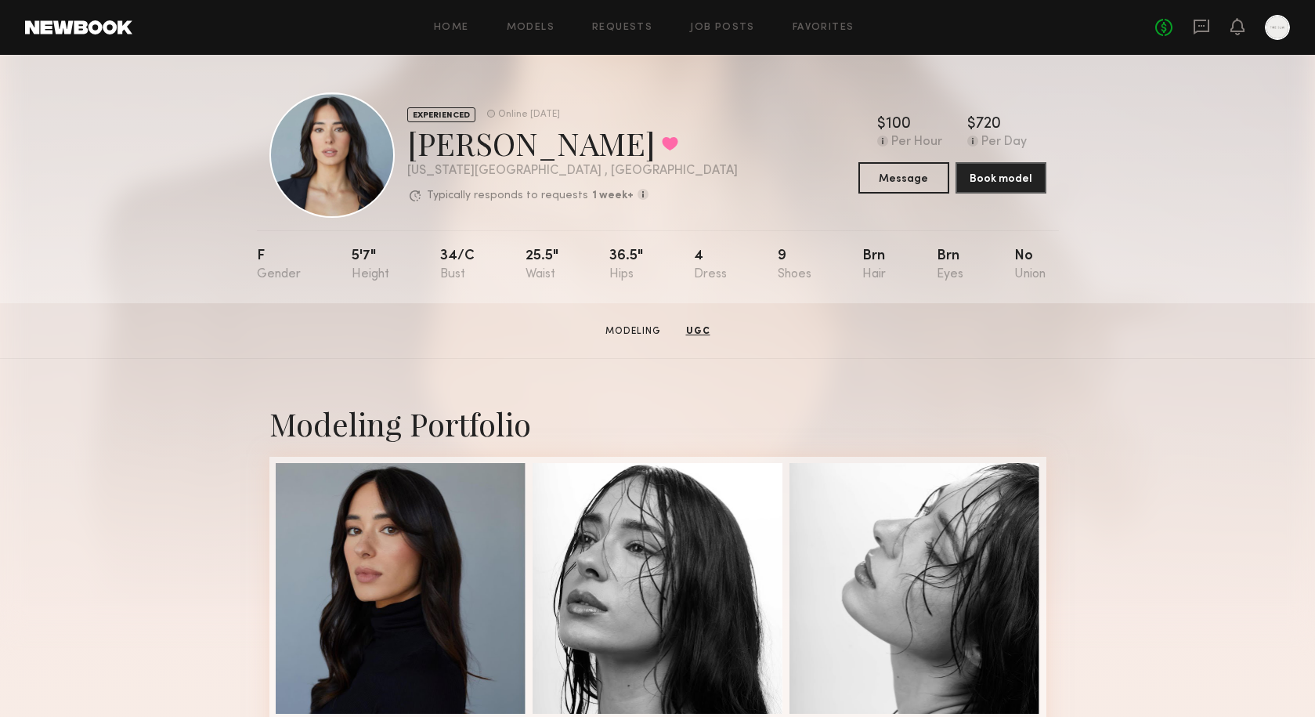
scroll to position [0, 0]
drag, startPoint x: 531, startPoint y: 145, endPoint x: 413, endPoint y: 132, distance: 119.0
click at [413, 132] on div "Ariana A. Favorited" at bounding box center [572, 143] width 331 height 42
copy div "Ariana A"
click at [623, 147] on div "Ariana A. Favorited" at bounding box center [572, 143] width 331 height 42
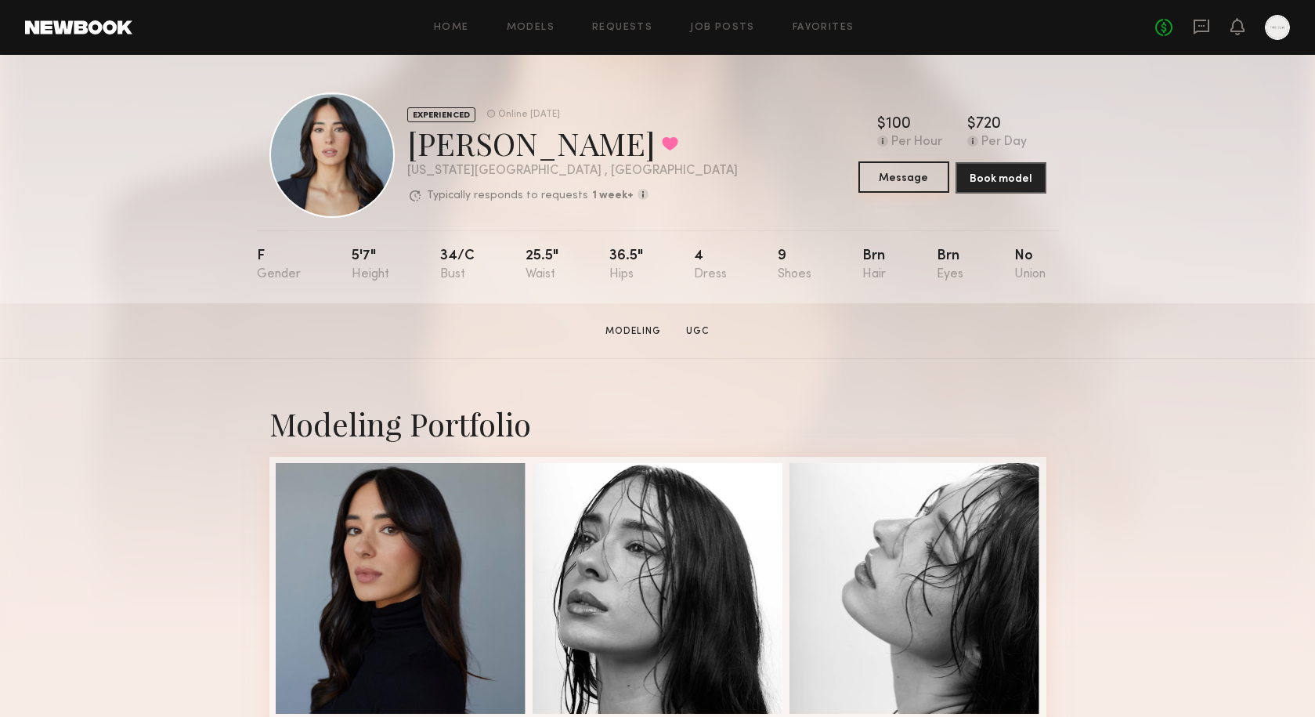
click at [909, 178] on button "Message" at bounding box center [904, 176] width 91 height 31
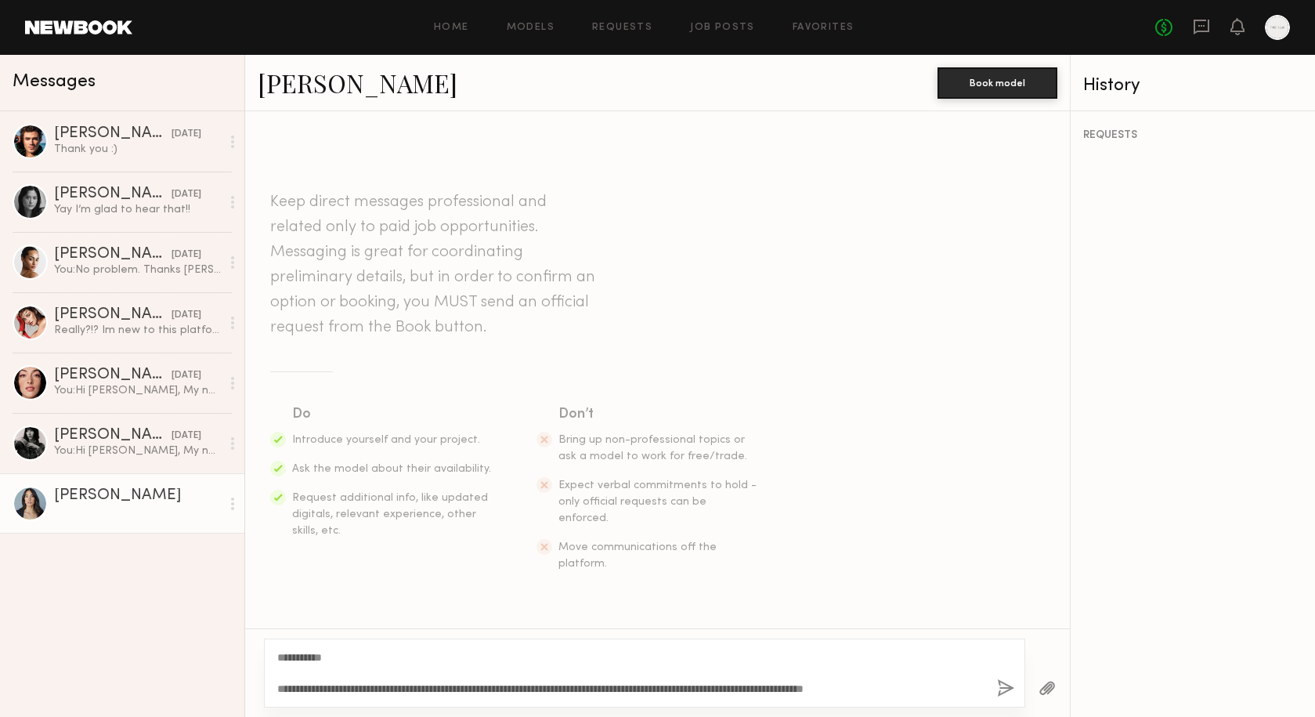
click at [838, 694] on textarea "**********" at bounding box center [630, 672] width 707 height 47
click at [841, 682] on textarea "**********" at bounding box center [630, 672] width 707 height 47
click at [932, 680] on textarea "**********" at bounding box center [630, 672] width 707 height 47
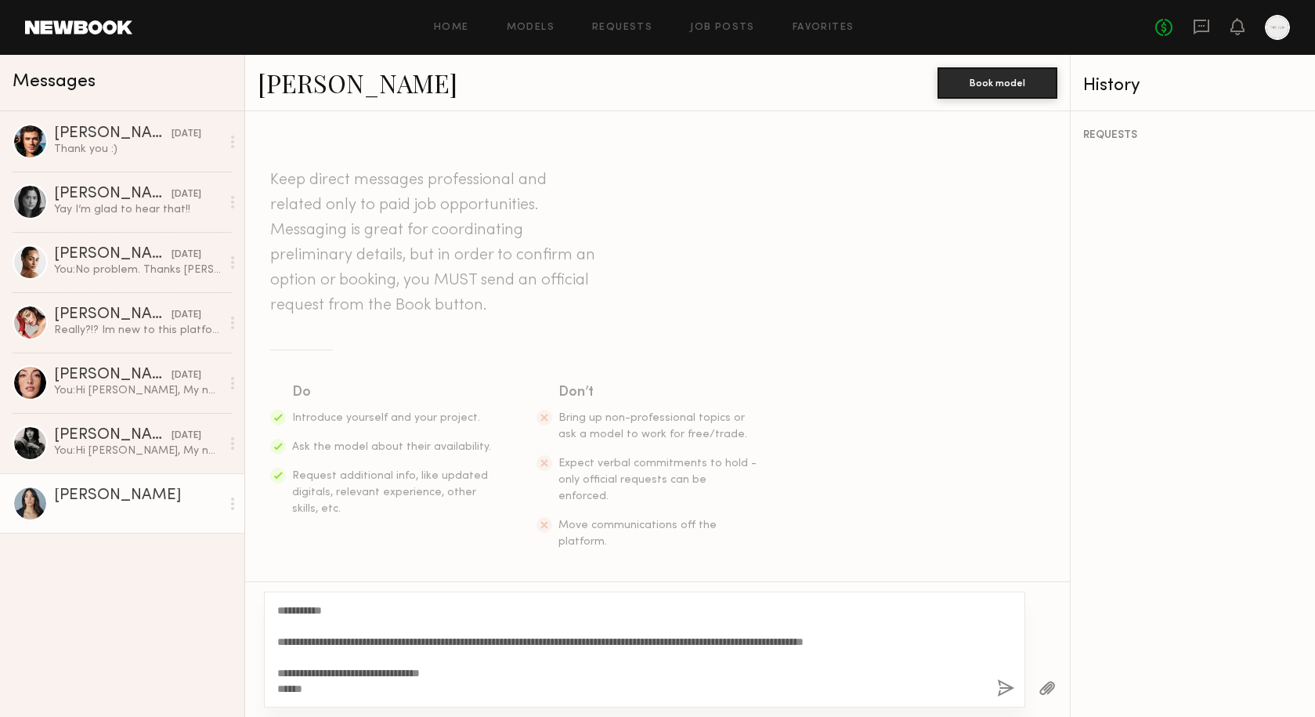
type textarea "**********"
click at [1004, 689] on button "button" at bounding box center [1005, 689] width 17 height 20
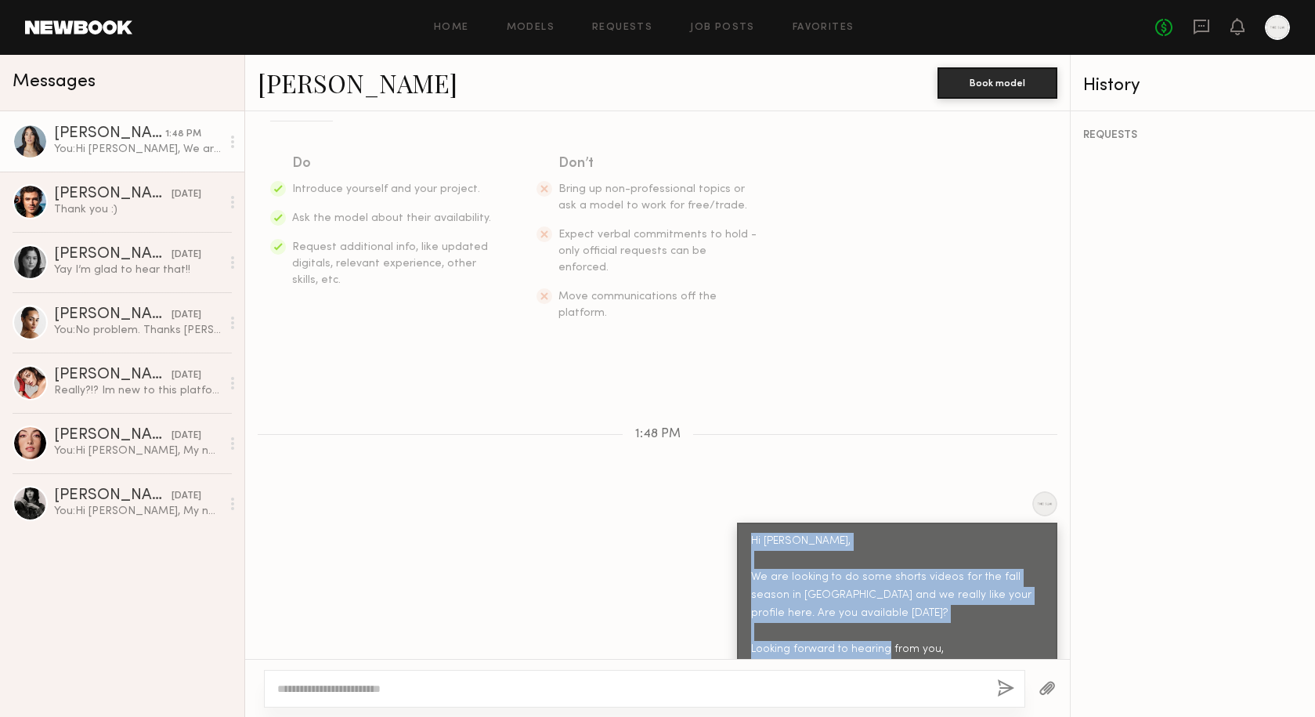
drag, startPoint x: 802, startPoint y: 631, endPoint x: 741, endPoint y: 507, distance: 138.7
click at [740, 523] on div "Hi [PERSON_NAME], We are looking to do some shorts videos for the fall season i…" at bounding box center [897, 605] width 320 height 164
copy div "Hi Arianna, We are looking to do some shorts videos for the fall season in NY a…"
click at [803, 31] on link "Favorites" at bounding box center [824, 28] width 62 height 10
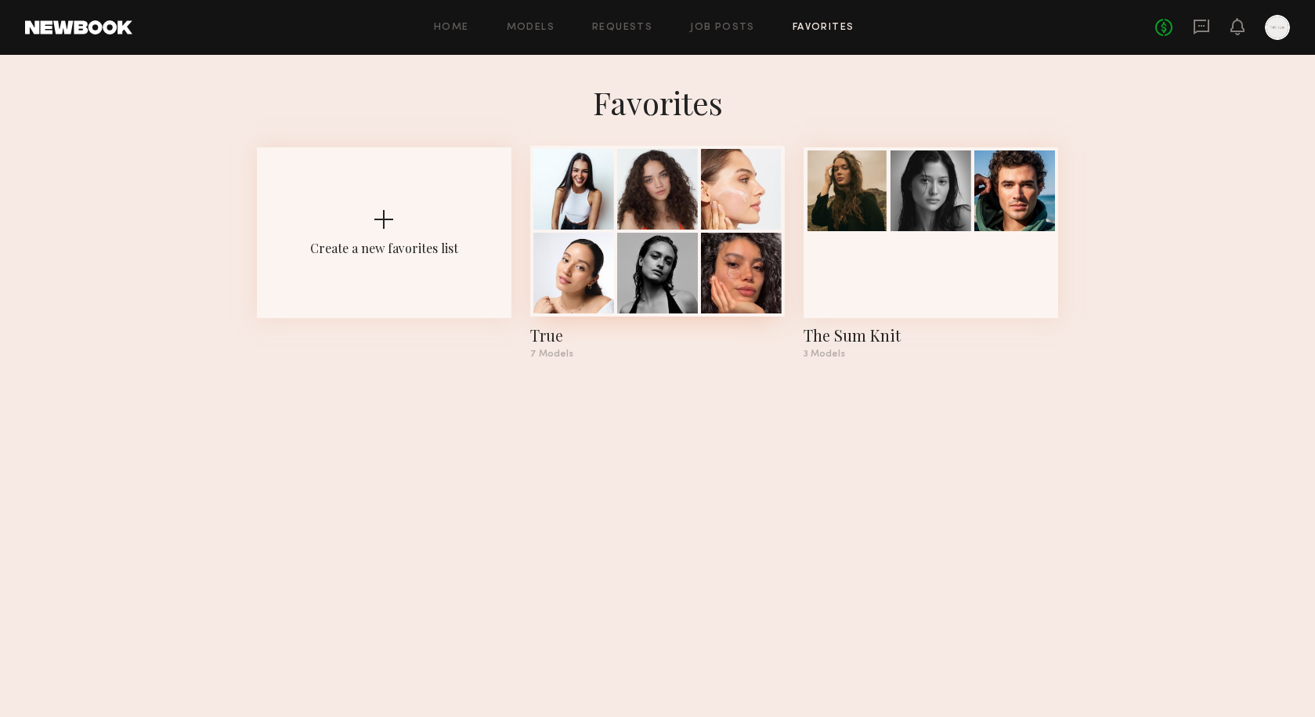
click at [640, 233] on div at bounding box center [657, 273] width 81 height 81
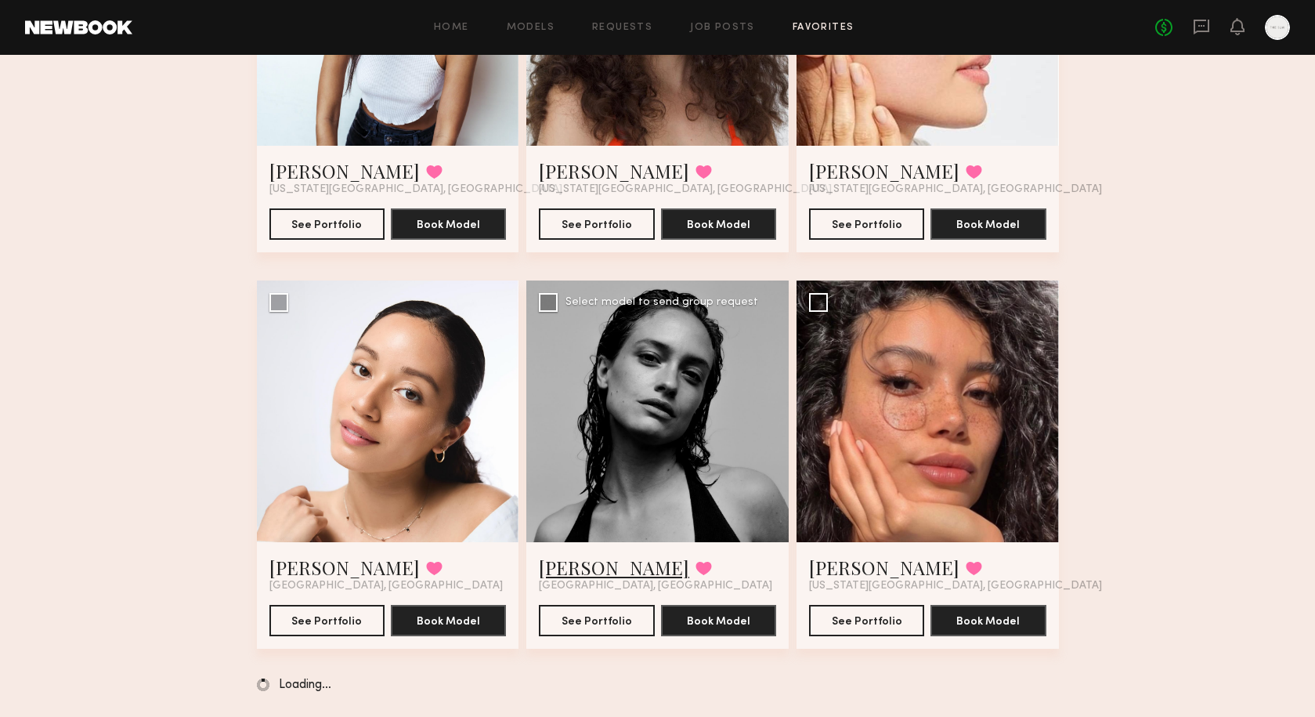
scroll to position [299, 0]
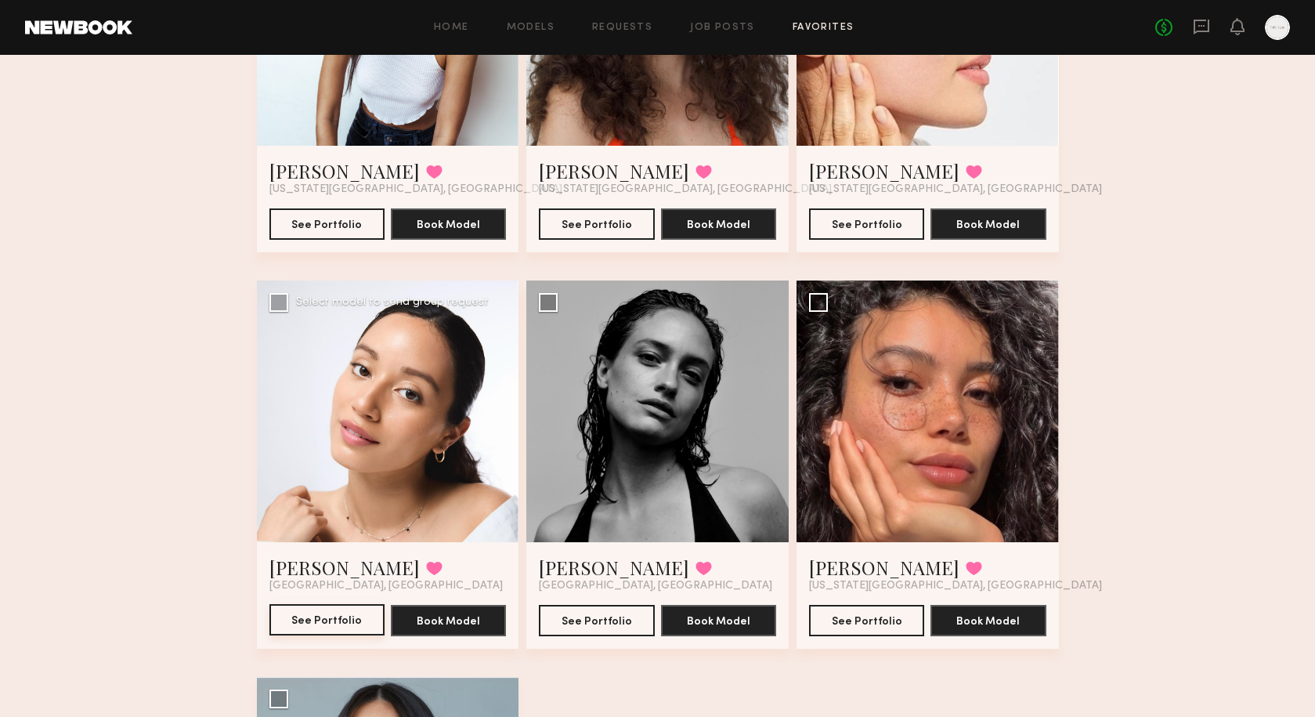
click at [338, 621] on button "See Portfolio" at bounding box center [326, 619] width 115 height 31
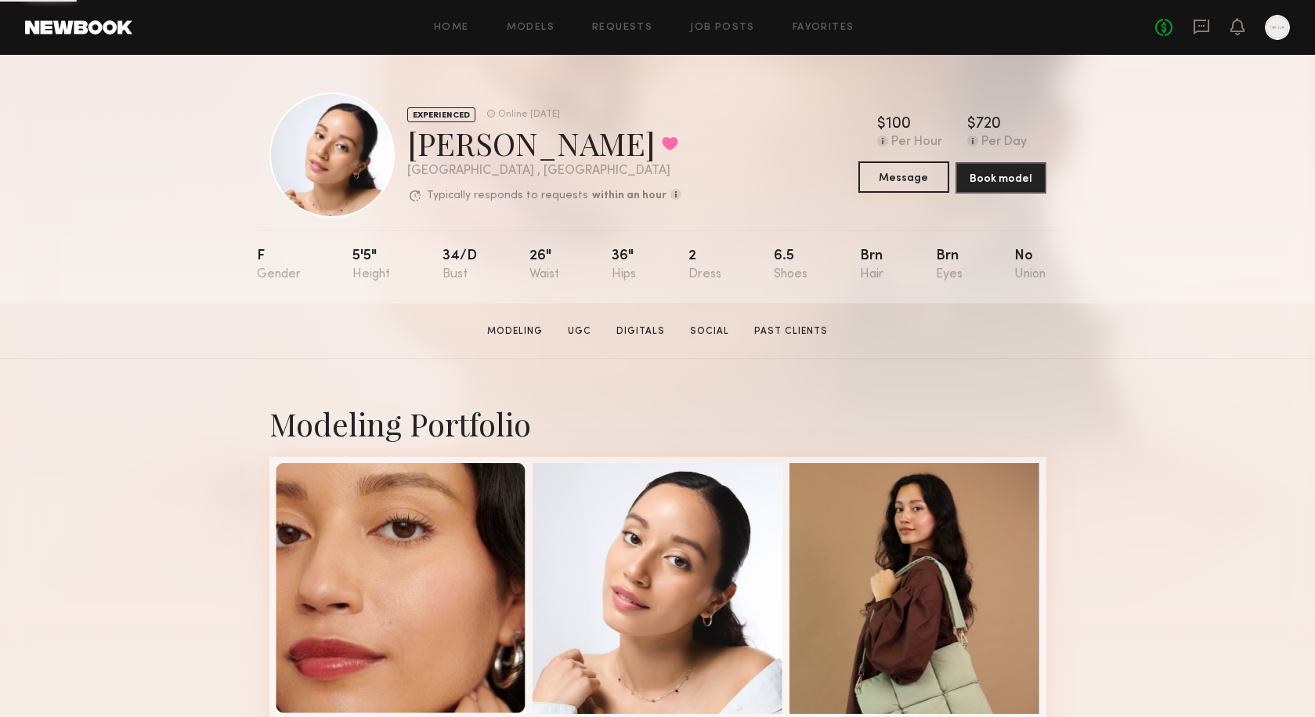
click at [913, 175] on button "Message" at bounding box center [904, 176] width 91 height 31
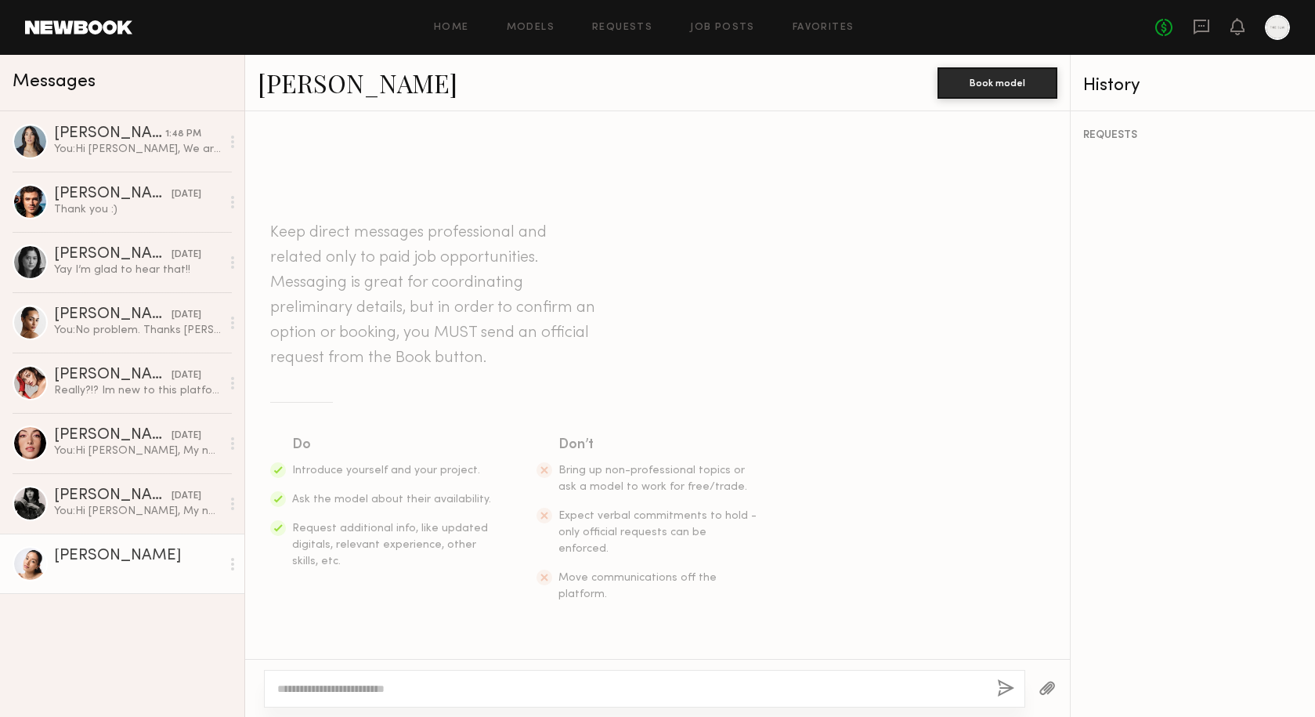
click at [374, 700] on div at bounding box center [644, 689] width 761 height 38
click at [361, 689] on textarea at bounding box center [630, 689] width 707 height 16
paste textarea "**********"
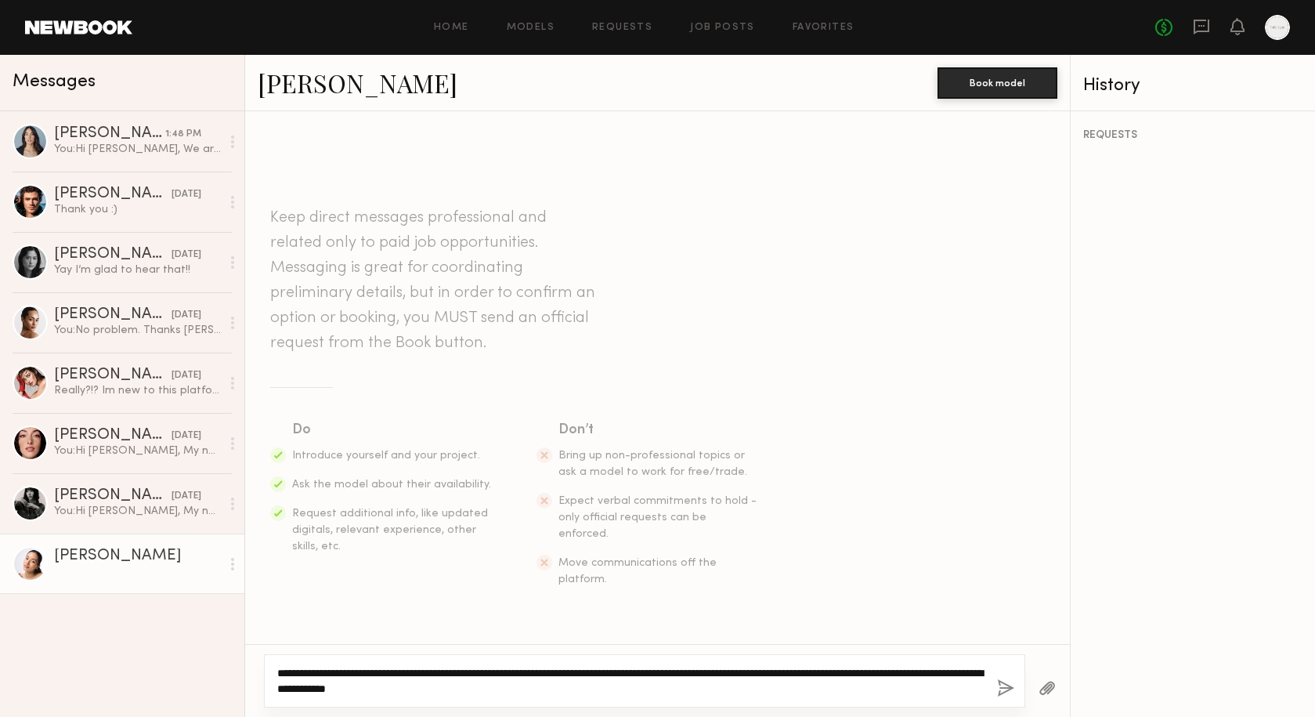
drag, startPoint x: 331, startPoint y: 670, endPoint x: 296, endPoint y: 670, distance: 34.5
click at [293, 671] on textarea "**********" at bounding box center [630, 680] width 707 height 31
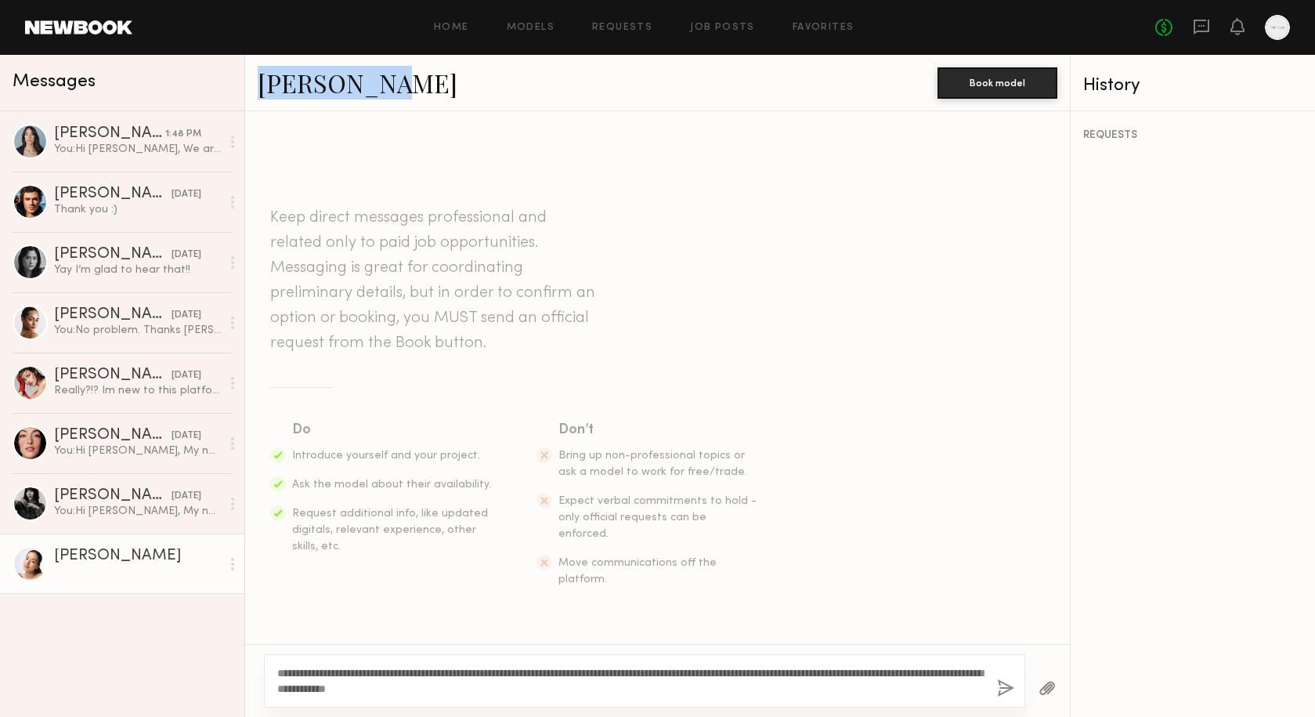
drag, startPoint x: 377, startPoint y: 80, endPoint x: 255, endPoint y: 79, distance: 121.4
click at [255, 79] on div "Christa G. Book model" at bounding box center [657, 83] width 825 height 56
copy link "[PERSON_NAME]"
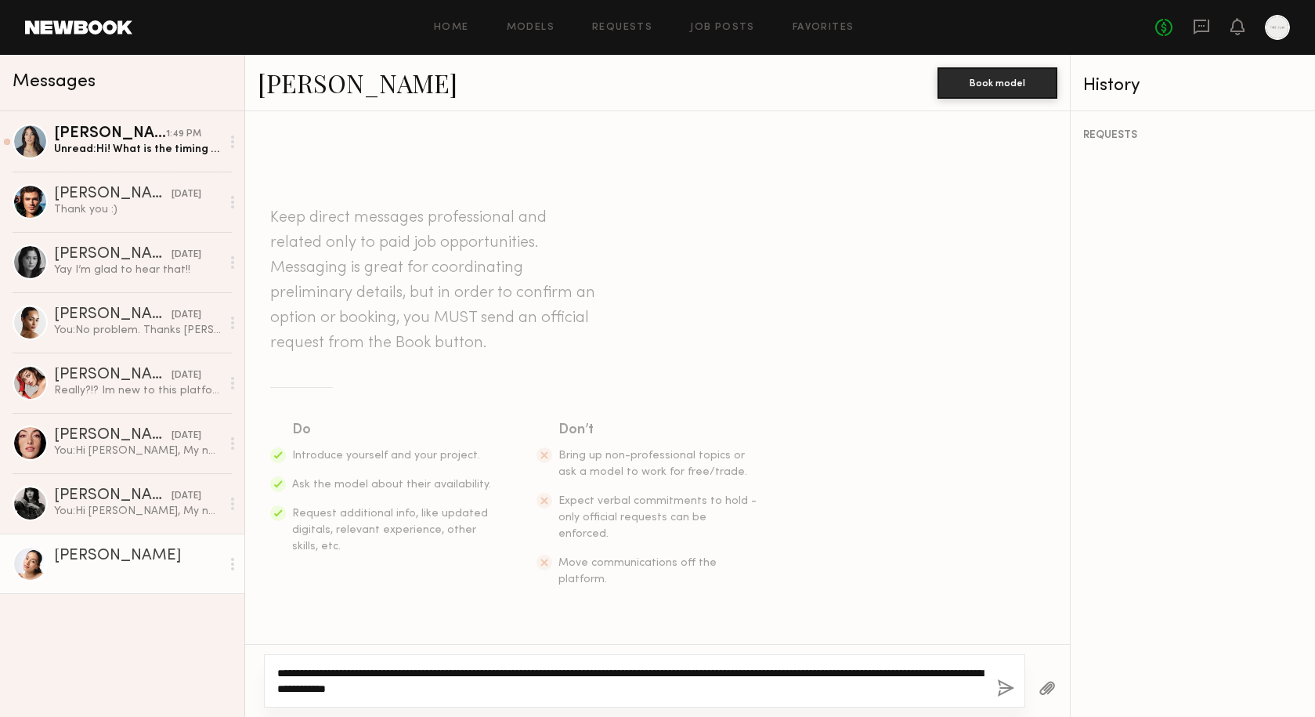
click at [335, 670] on textarea "**********" at bounding box center [630, 680] width 707 height 31
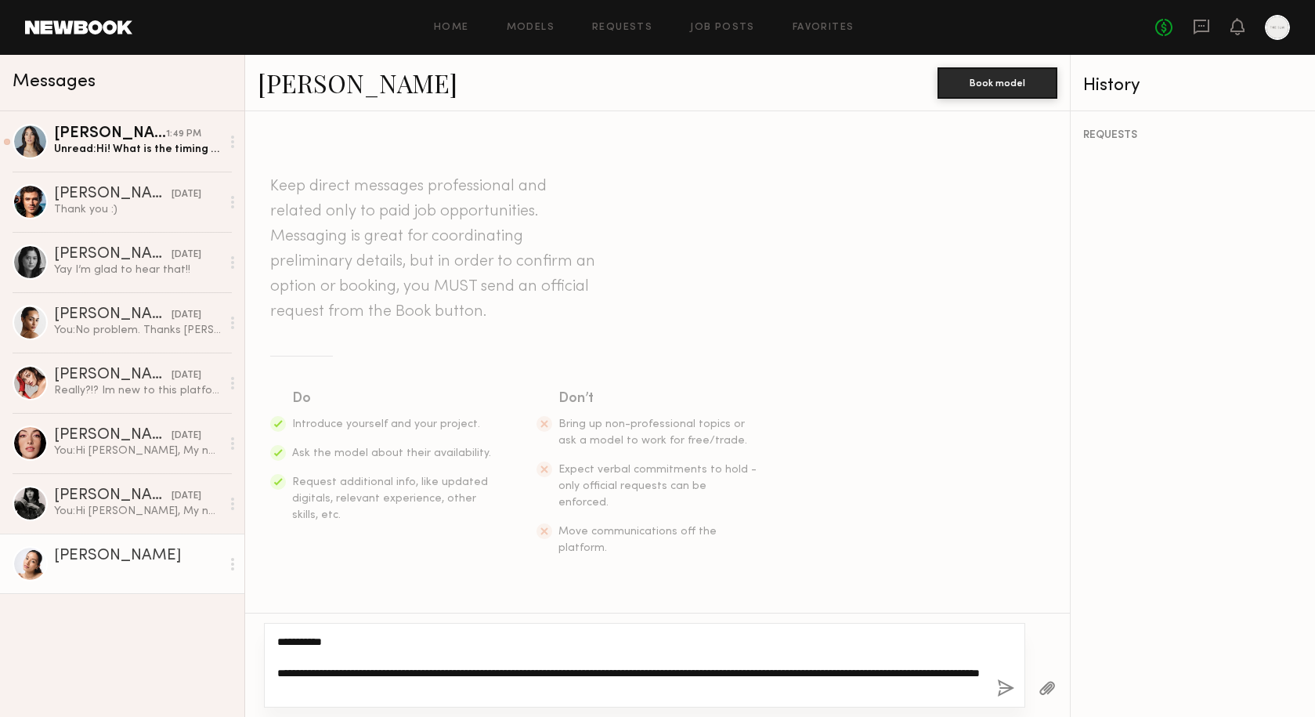
click at [935, 669] on textarea "**********" at bounding box center [630, 665] width 707 height 63
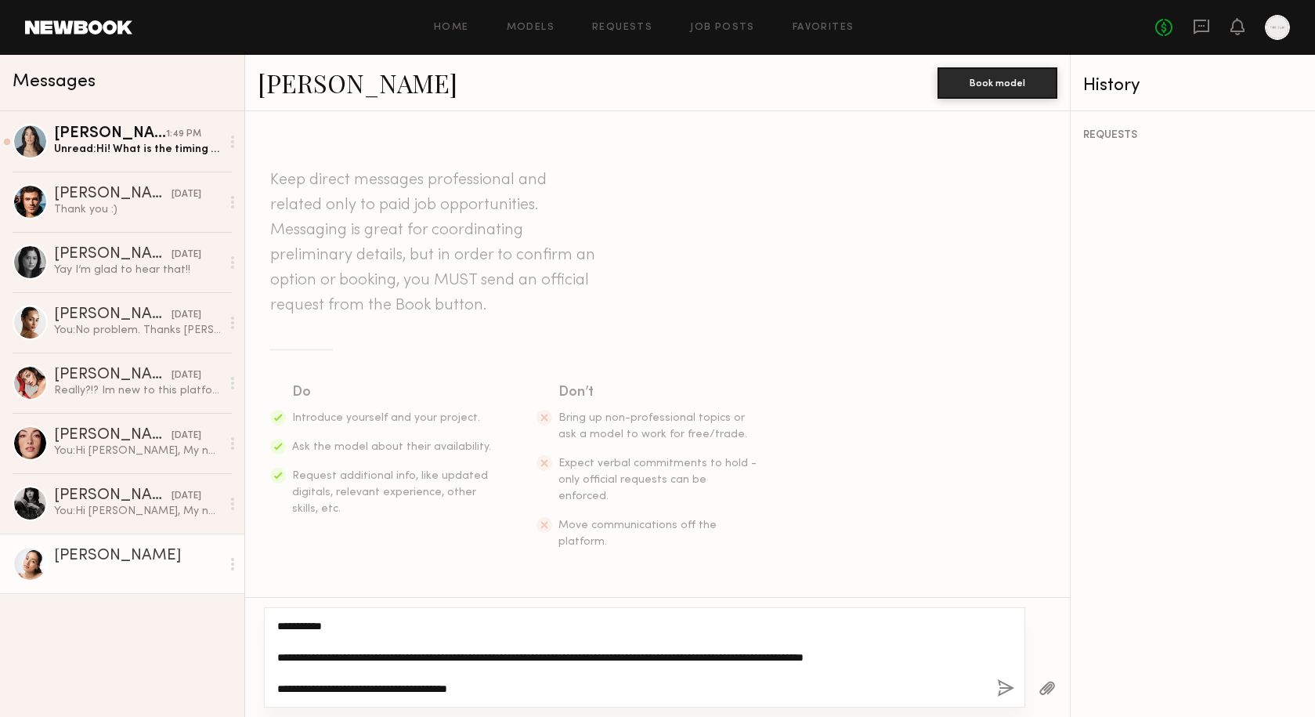
click at [462, 682] on textarea "**********" at bounding box center [630, 657] width 707 height 78
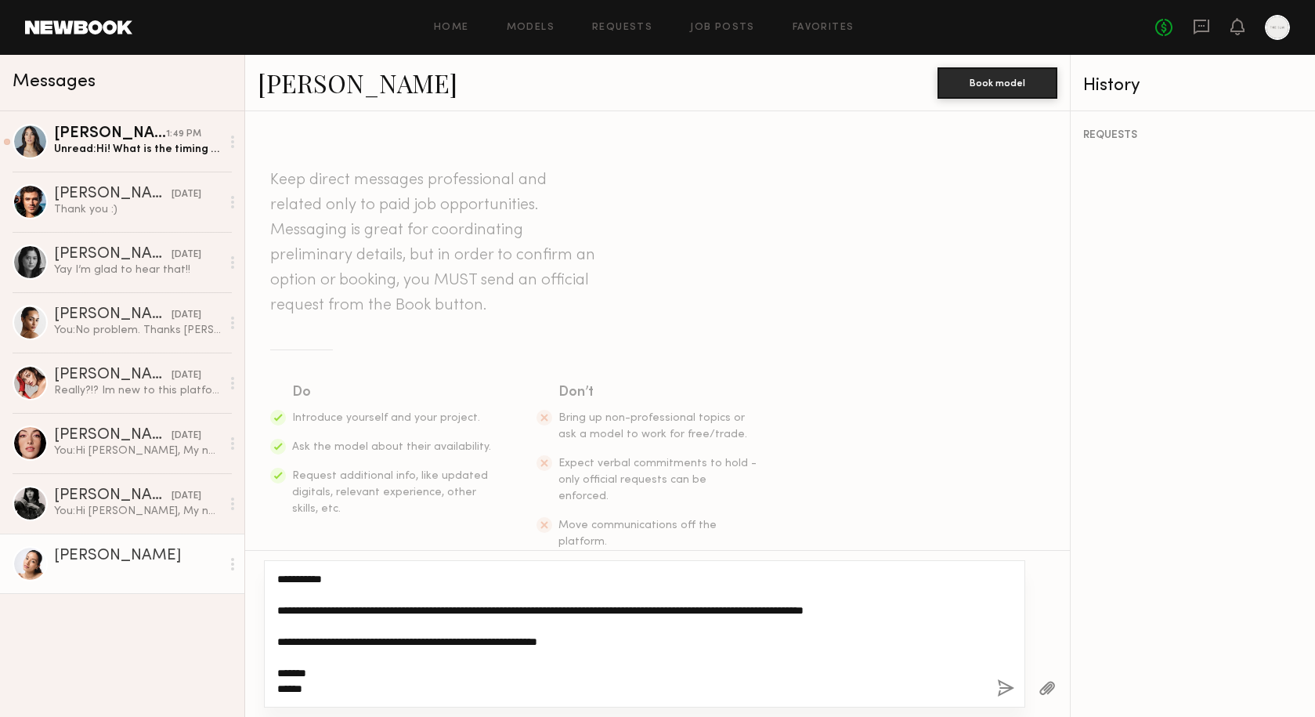
click at [288, 609] on textarea "**********" at bounding box center [630, 633] width 707 height 125
click at [377, 628] on textarea "**********" at bounding box center [630, 633] width 707 height 125
type textarea "**********"
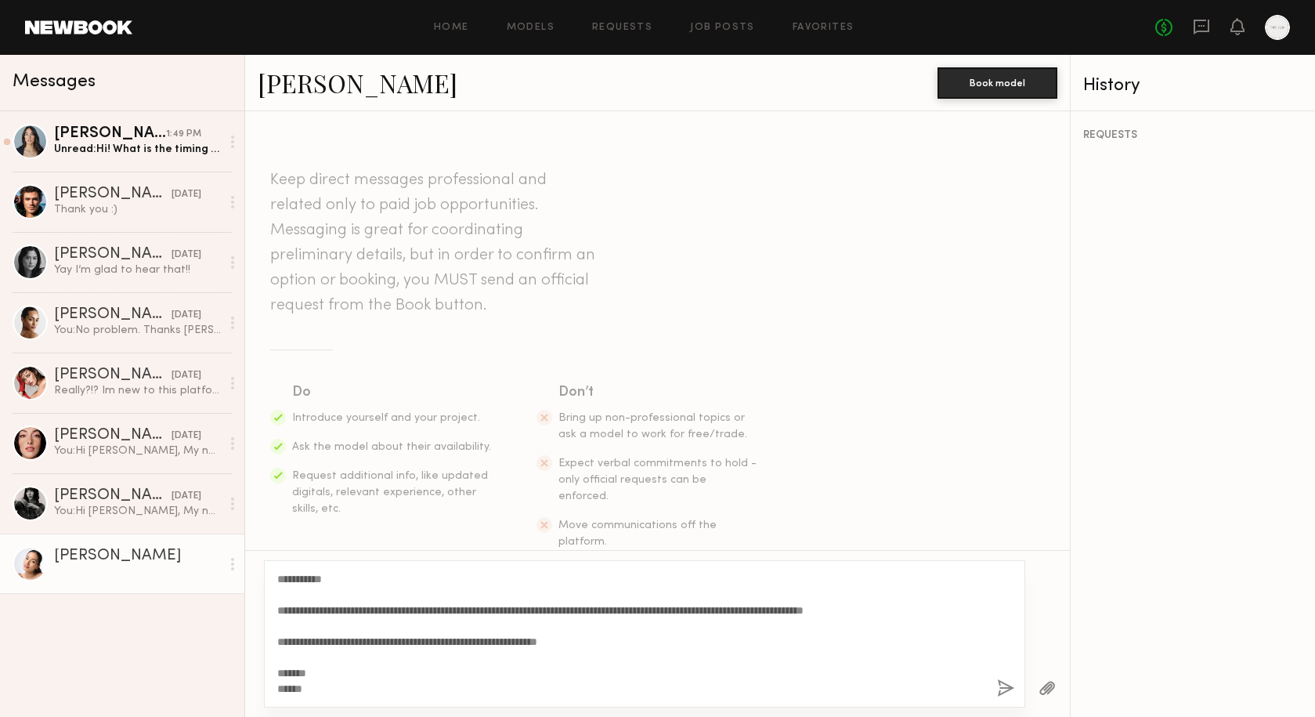
click at [1010, 689] on button "button" at bounding box center [1005, 689] width 17 height 20
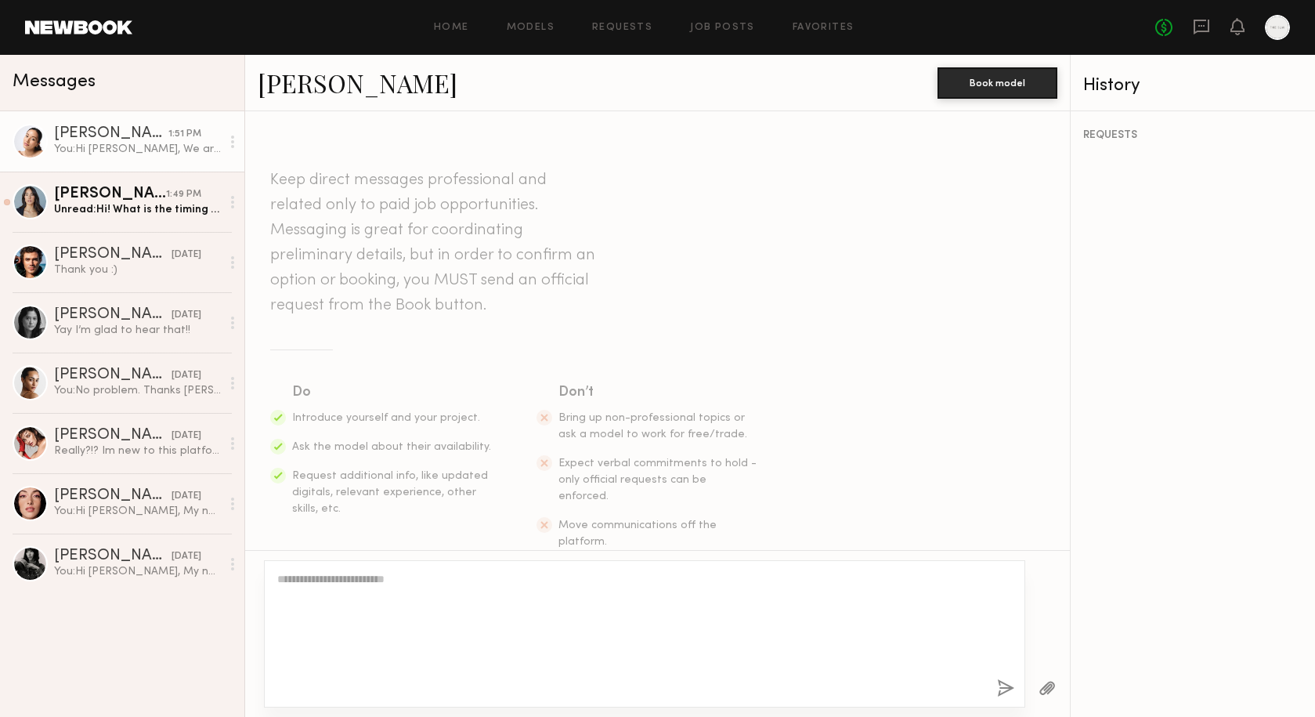
scroll to position [280, 0]
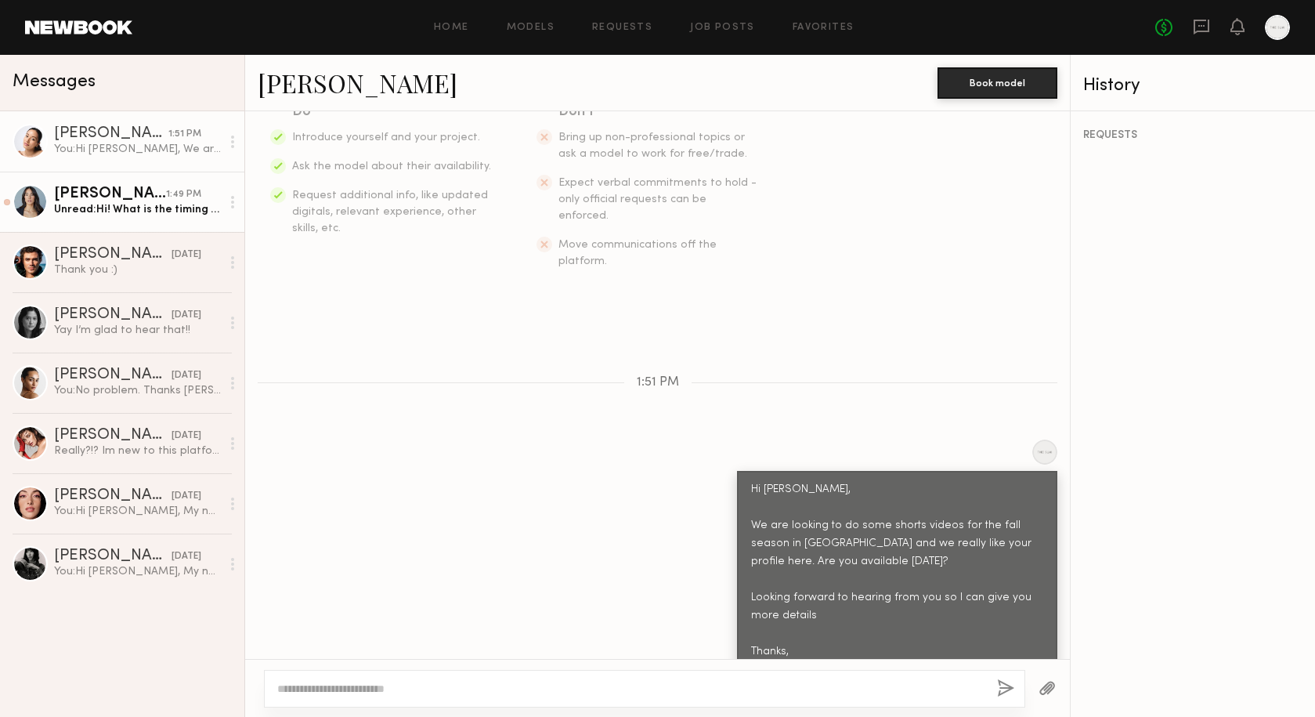
click at [131, 215] on div "Unread: Hi! What is the timing like?" at bounding box center [137, 209] width 167 height 15
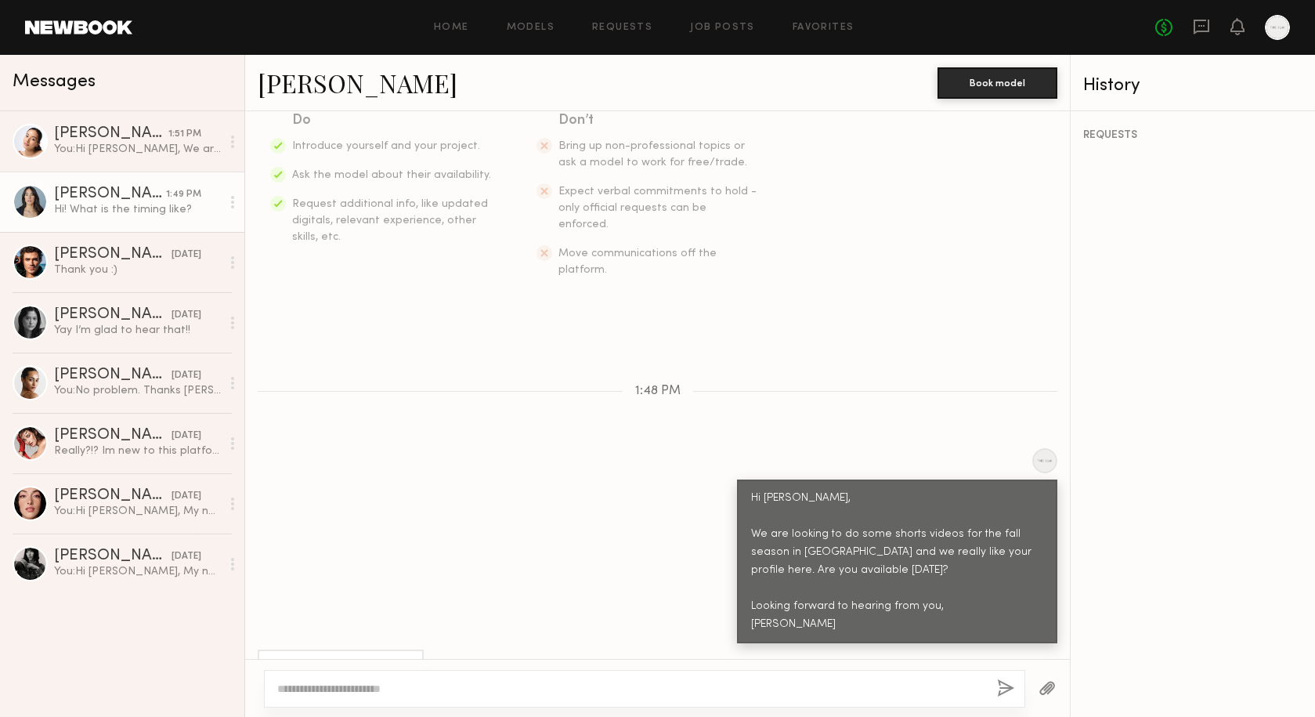
click at [333, 681] on textarea at bounding box center [630, 689] width 707 height 16
type textarea "**********"
click at [1007, 690] on button "button" at bounding box center [1005, 689] width 17 height 20
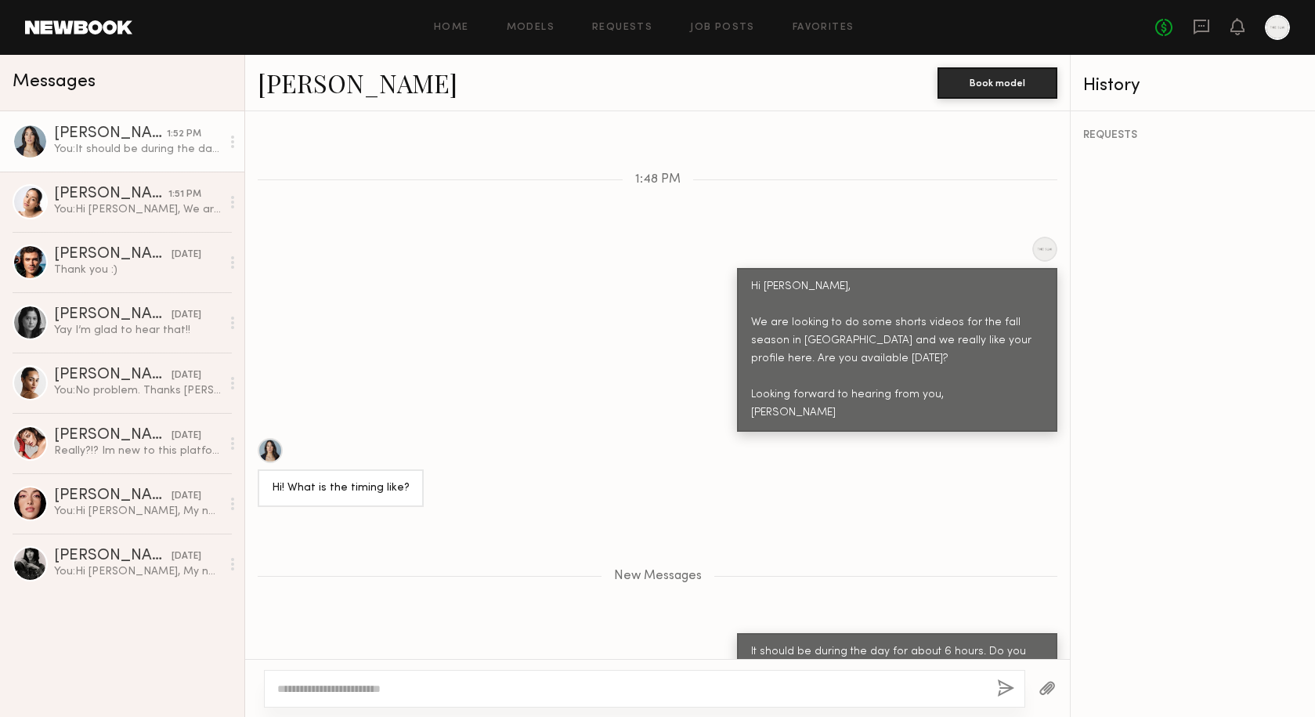
scroll to position [578, 0]
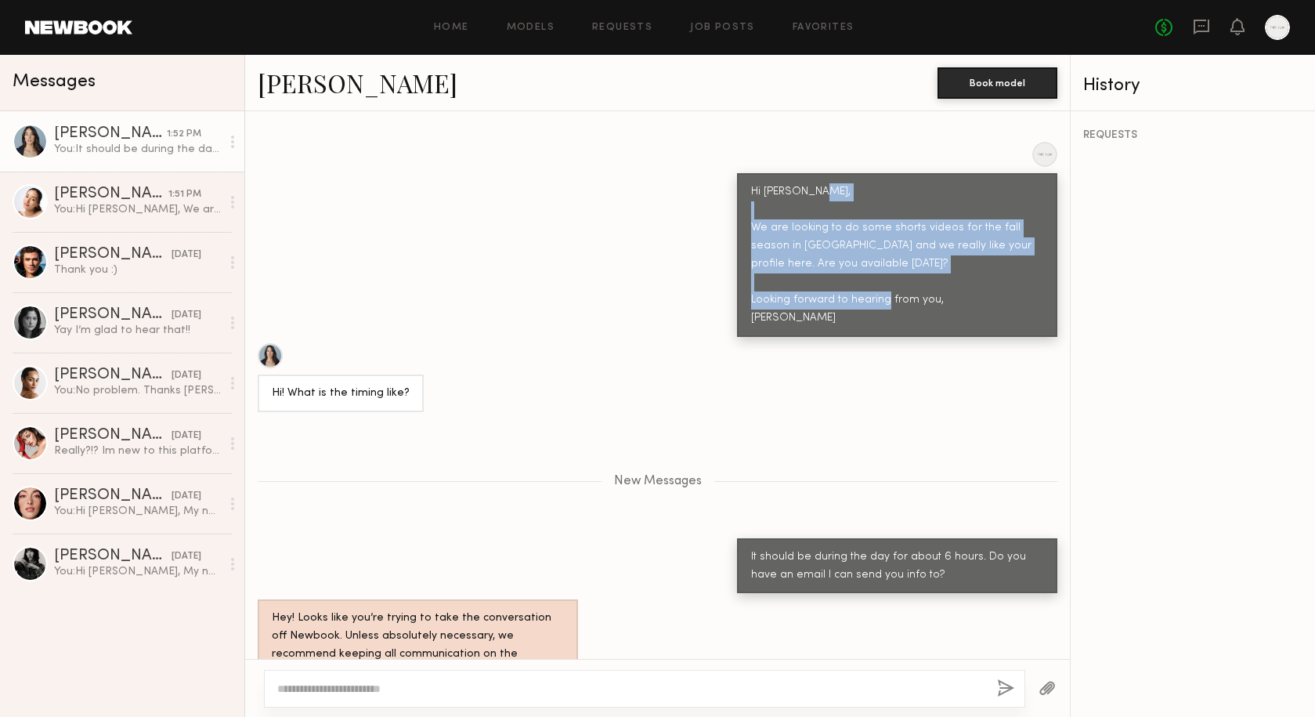
drag, startPoint x: 750, startPoint y: 191, endPoint x: 898, endPoint y: 284, distance: 174.6
click at [898, 284] on div "Hi [PERSON_NAME], We are looking to do some shorts videos for the fall season i…" at bounding box center [897, 255] width 320 height 164
drag, startPoint x: 748, startPoint y: 154, endPoint x: 841, endPoint y: 289, distance: 163.9
click at [841, 289] on div "Hi [PERSON_NAME], We are looking to do some shorts videos for the fall season i…" at bounding box center [897, 255] width 320 height 164
copy div "Hi Arianna, We are looking to do some shorts videos for the fall season in NY a…"
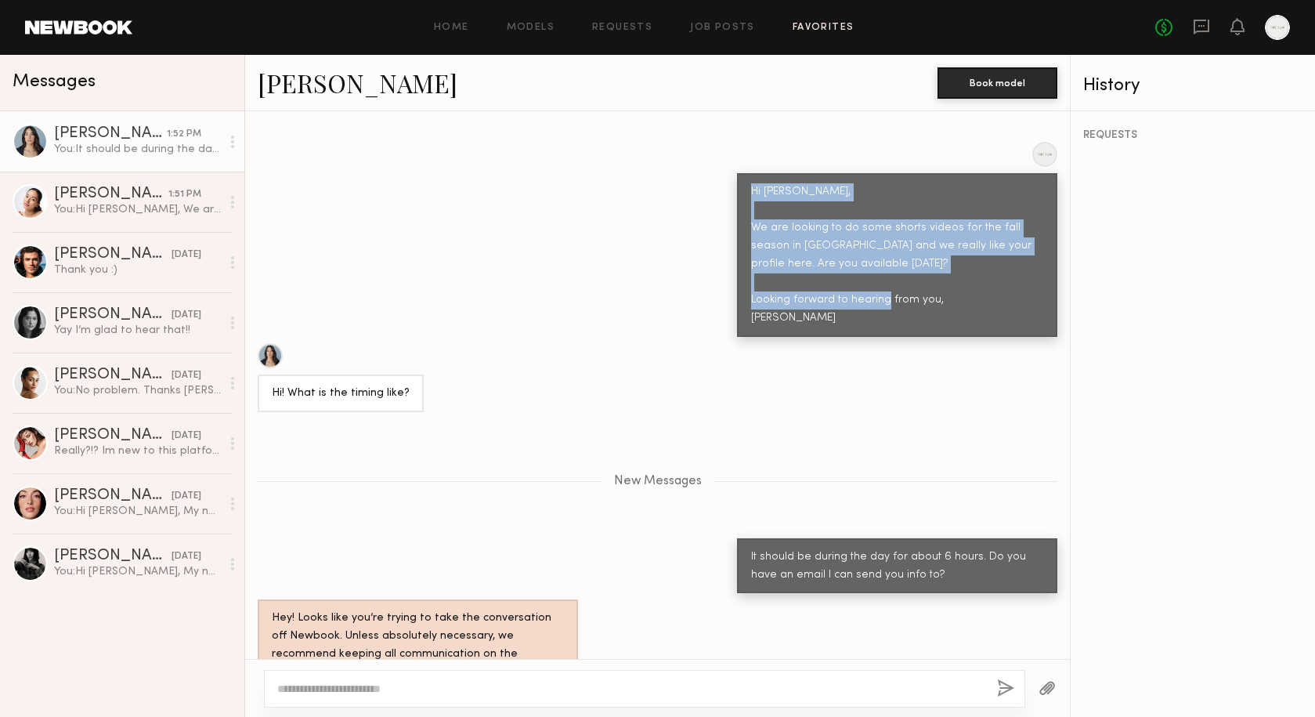
click at [793, 27] on link "Favorites" at bounding box center [824, 28] width 62 height 10
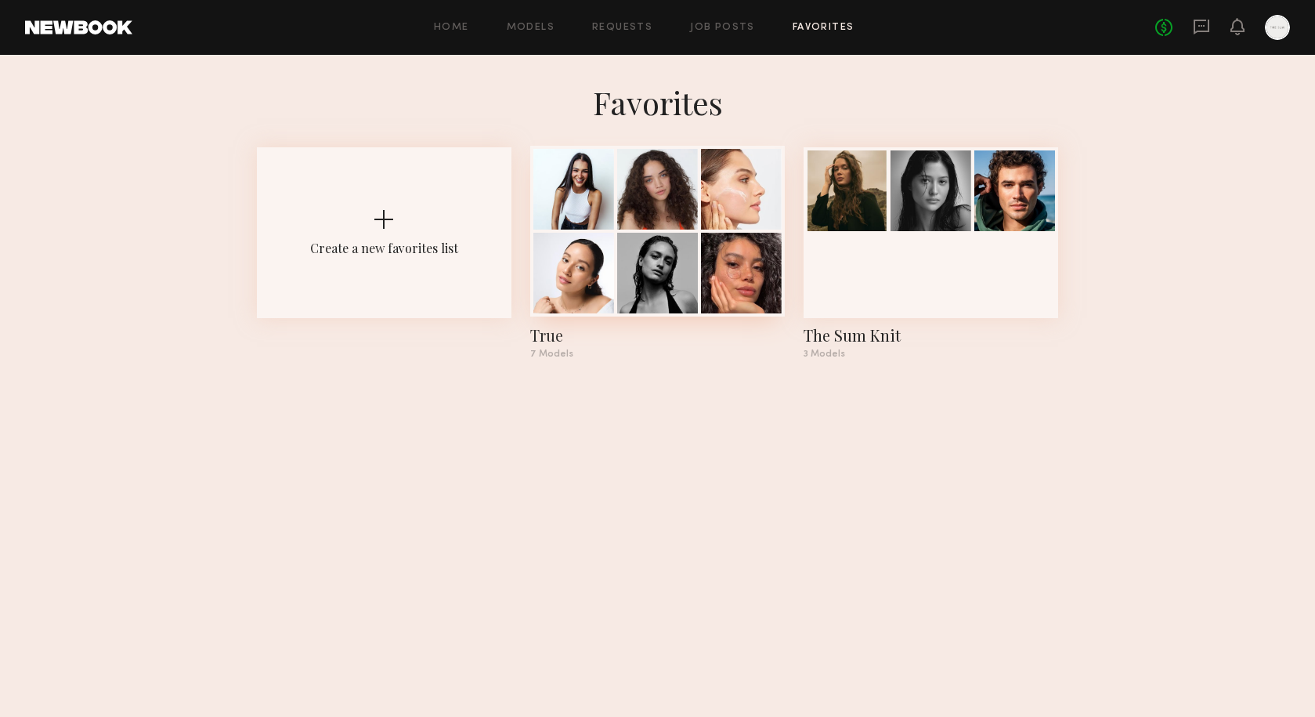
click at [725, 223] on div at bounding box center [741, 189] width 81 height 81
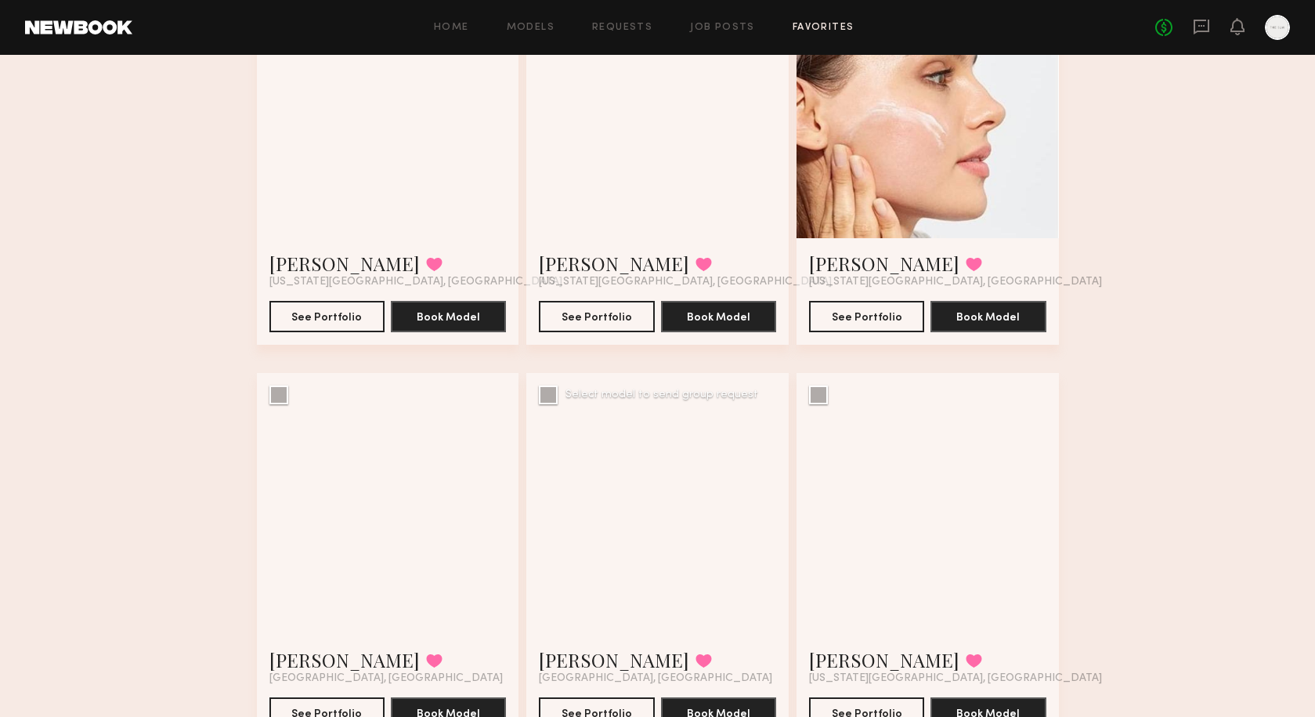
scroll to position [14, 0]
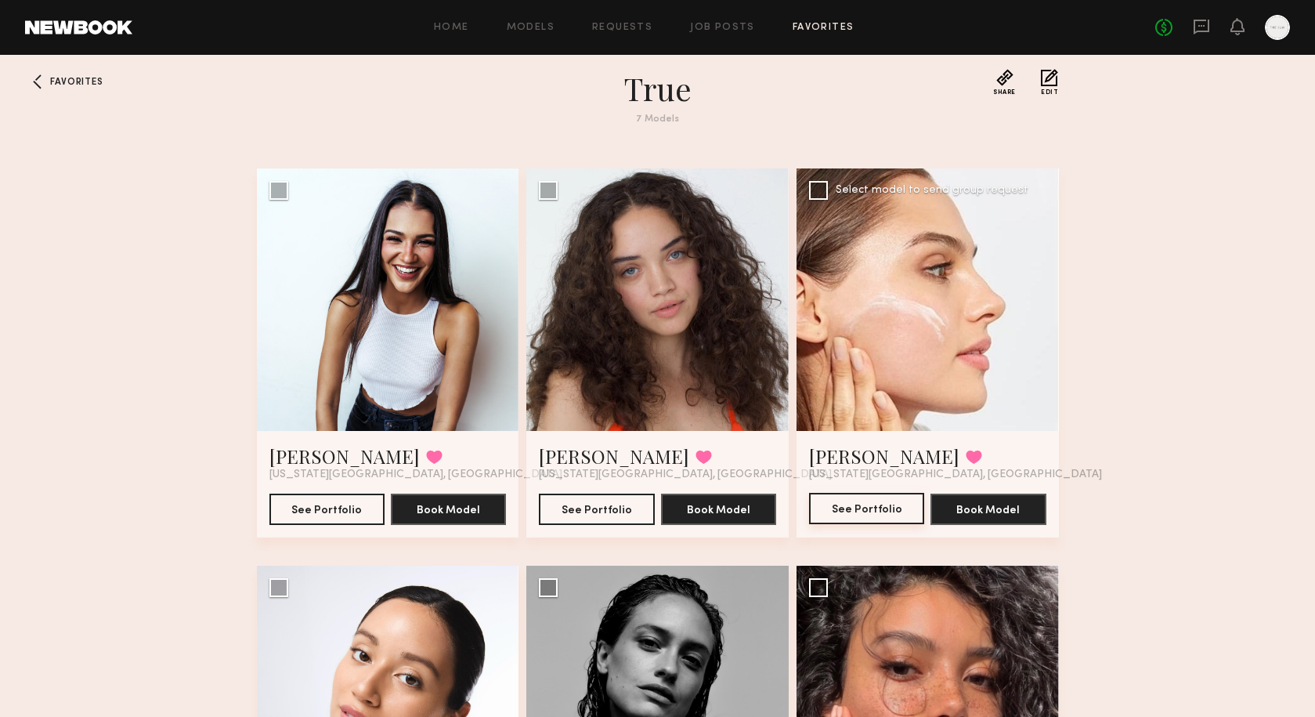
click at [863, 507] on button "See Portfolio" at bounding box center [866, 508] width 115 height 31
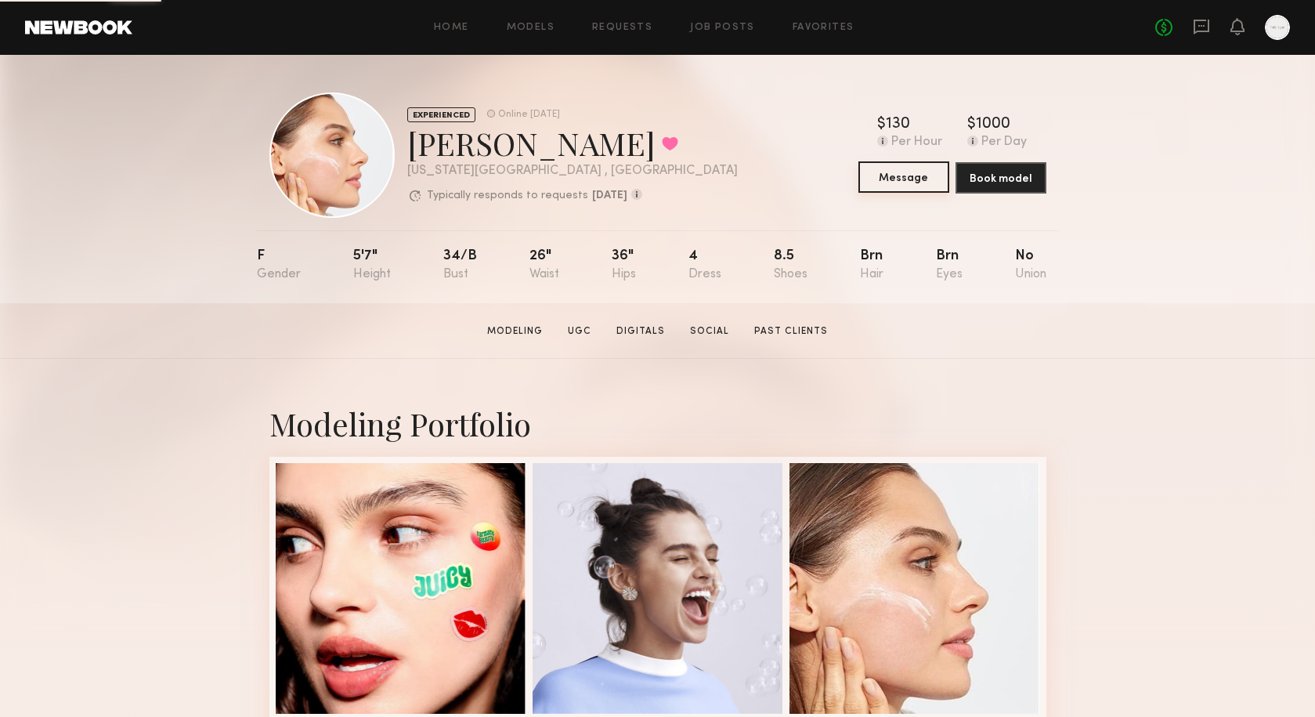
click at [913, 179] on button "Message" at bounding box center [904, 176] width 91 height 31
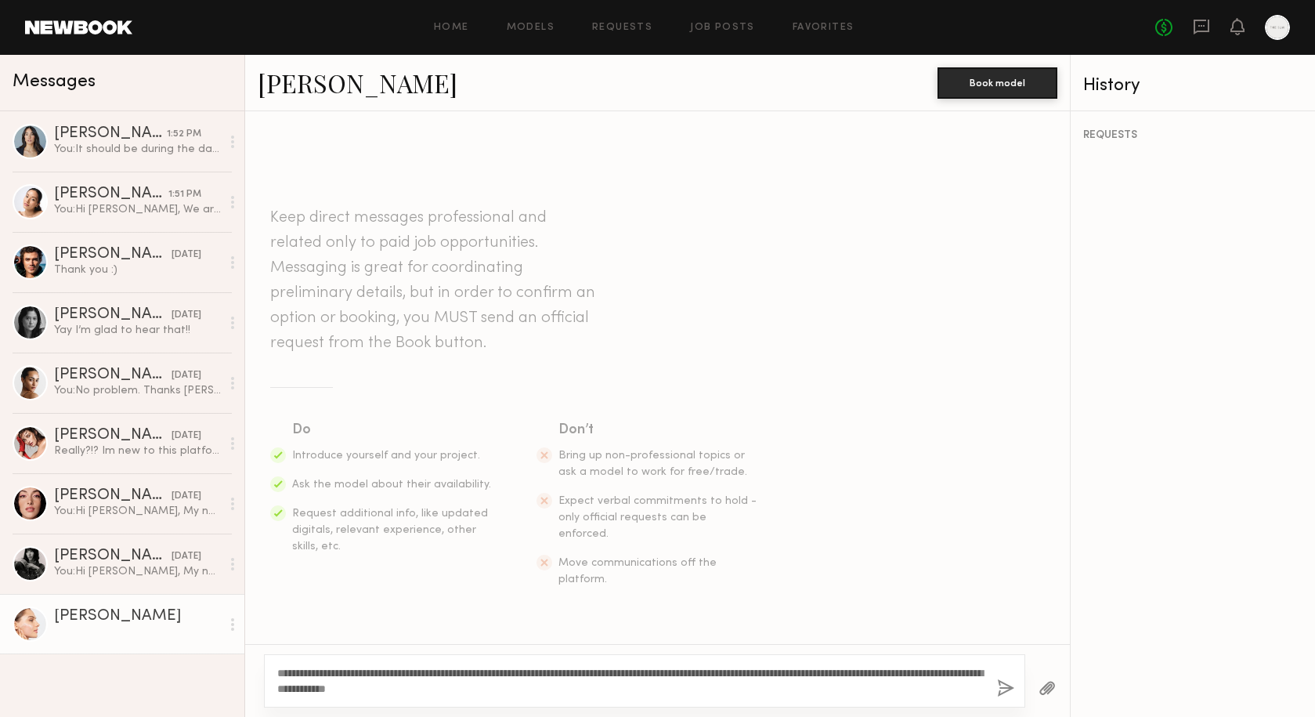
drag, startPoint x: 331, startPoint y: 671, endPoint x: 292, endPoint y: 672, distance: 39.2
click at [292, 672] on textarea "**********" at bounding box center [630, 680] width 707 height 31
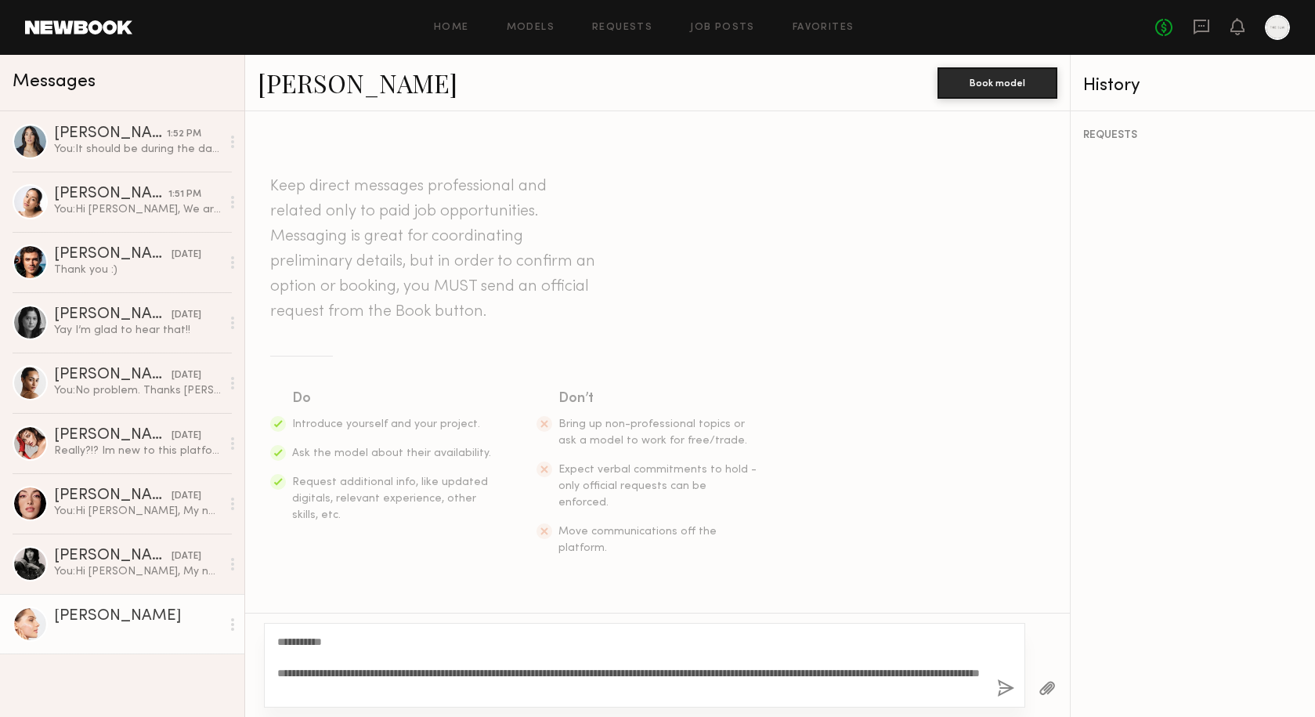
click at [933, 667] on textarea "**********" at bounding box center [630, 665] width 707 height 63
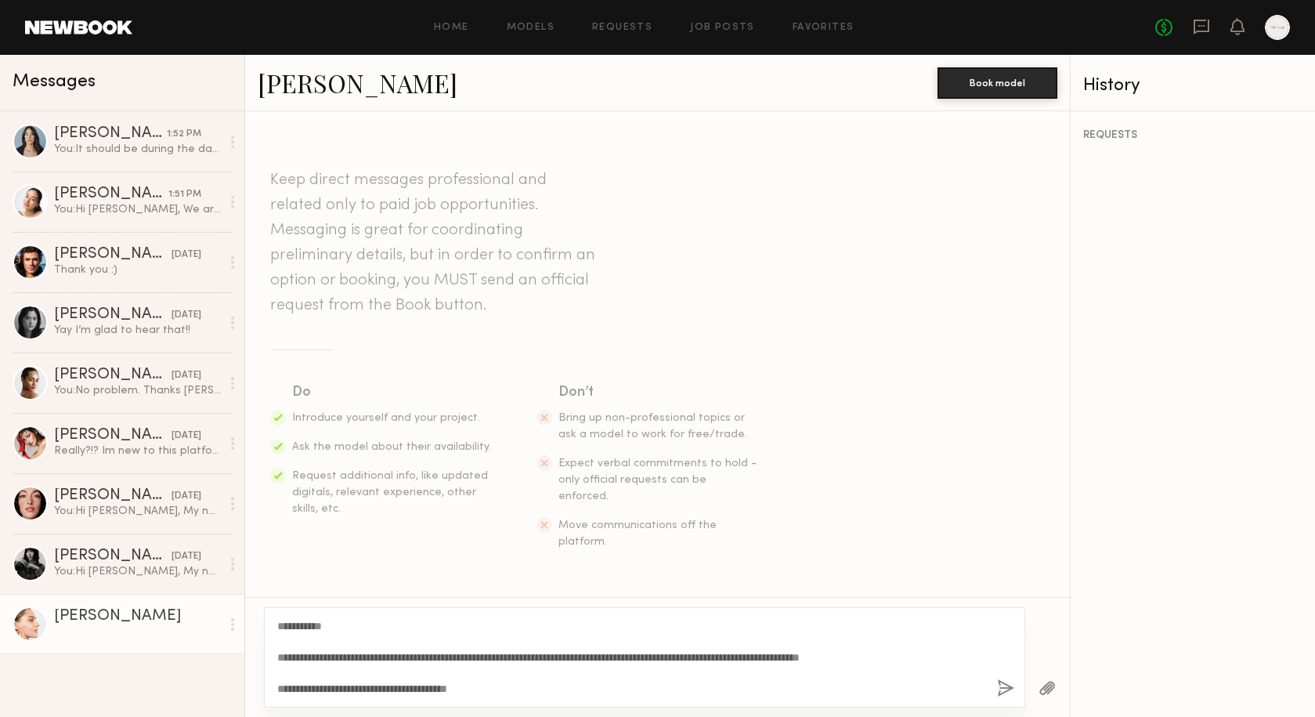
click at [467, 687] on textarea "**********" at bounding box center [630, 657] width 707 height 78
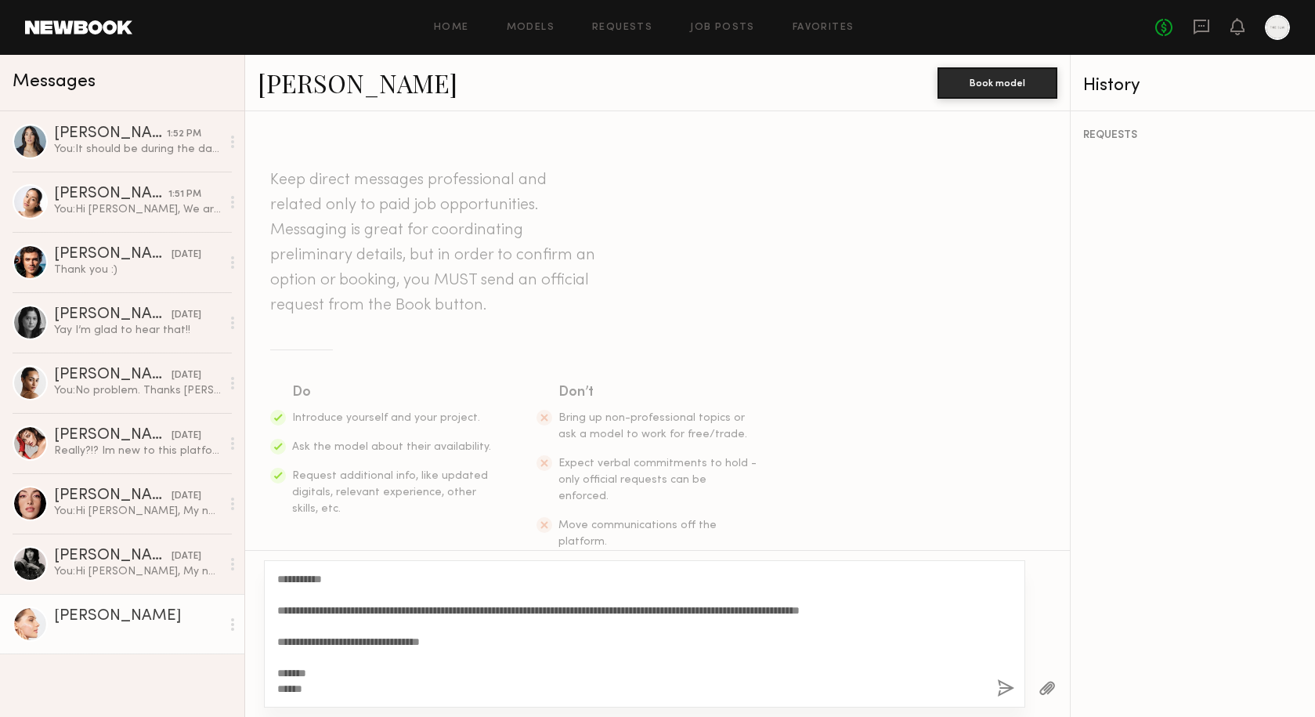
click at [462, 640] on textarea "**********" at bounding box center [630, 633] width 707 height 125
type textarea "**********"
drag, startPoint x: 371, startPoint y: 87, endPoint x: 253, endPoint y: 87, distance: 118.3
click at [253, 87] on div "[PERSON_NAME] Book model" at bounding box center [657, 83] width 825 height 56
copy link "[PERSON_NAME]"
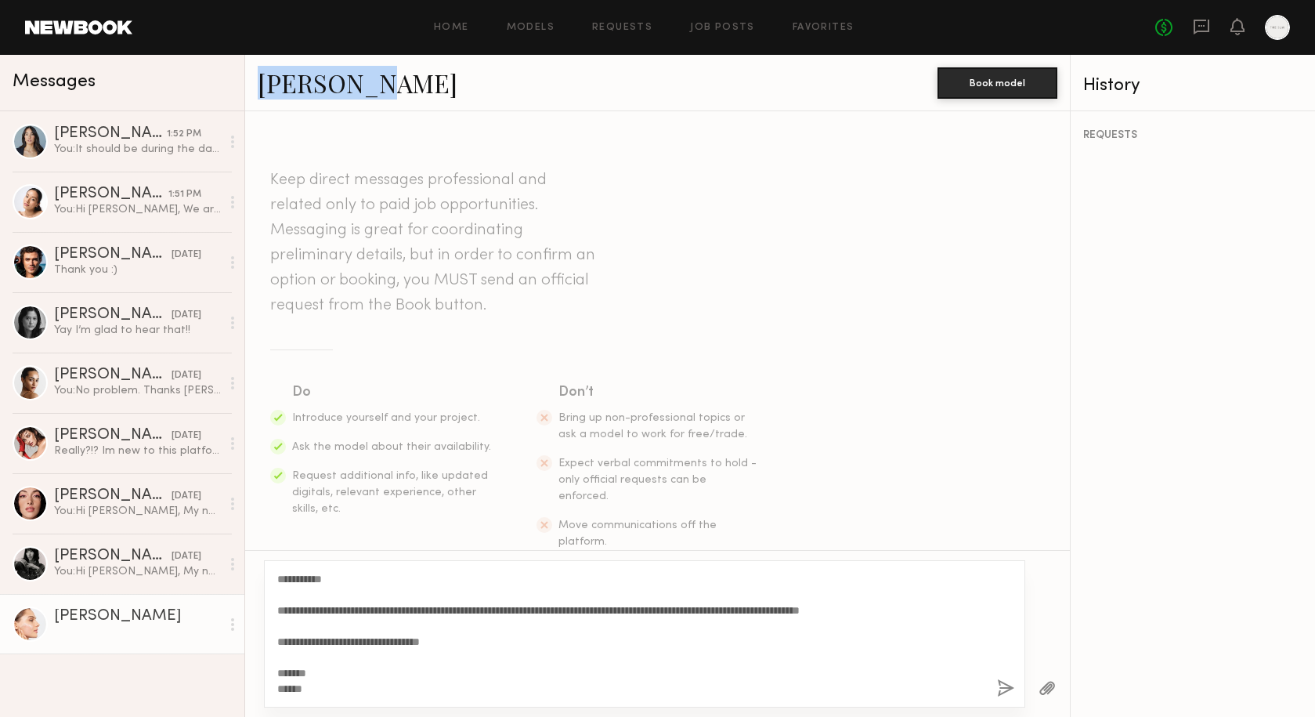
click at [1004, 688] on button "button" at bounding box center [1005, 689] width 17 height 20
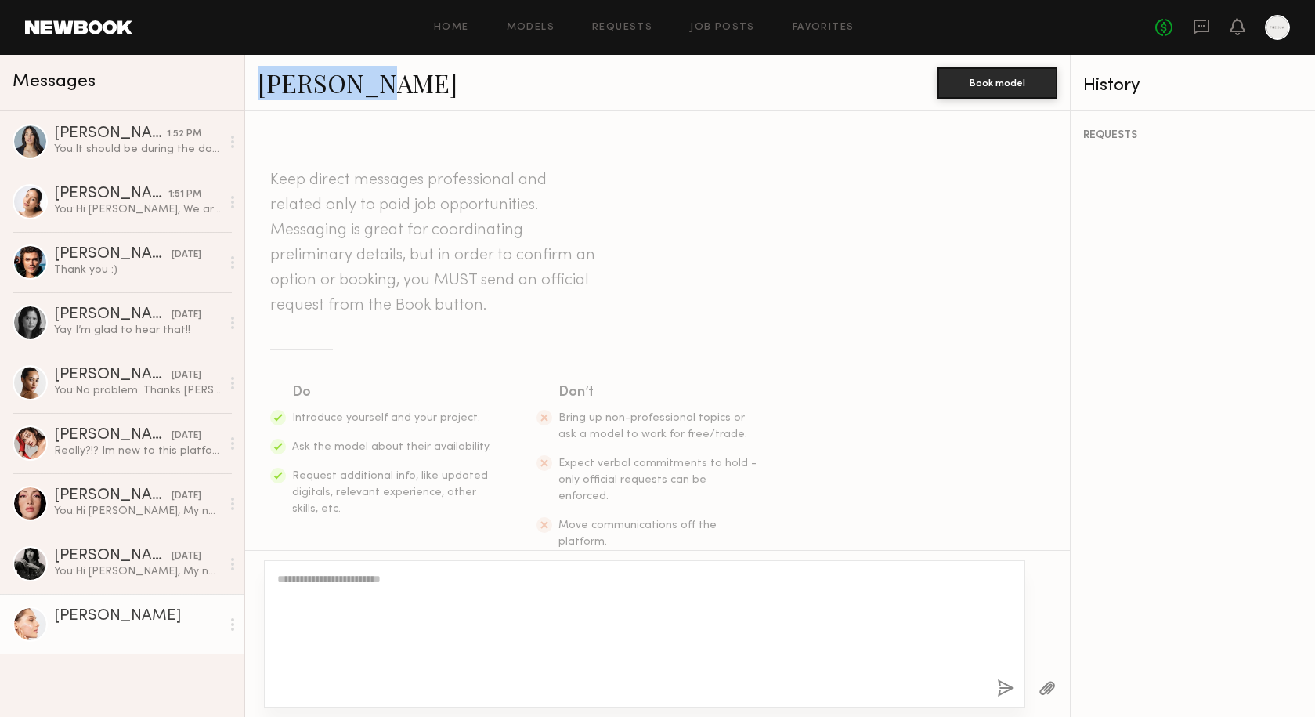
scroll to position [263, 0]
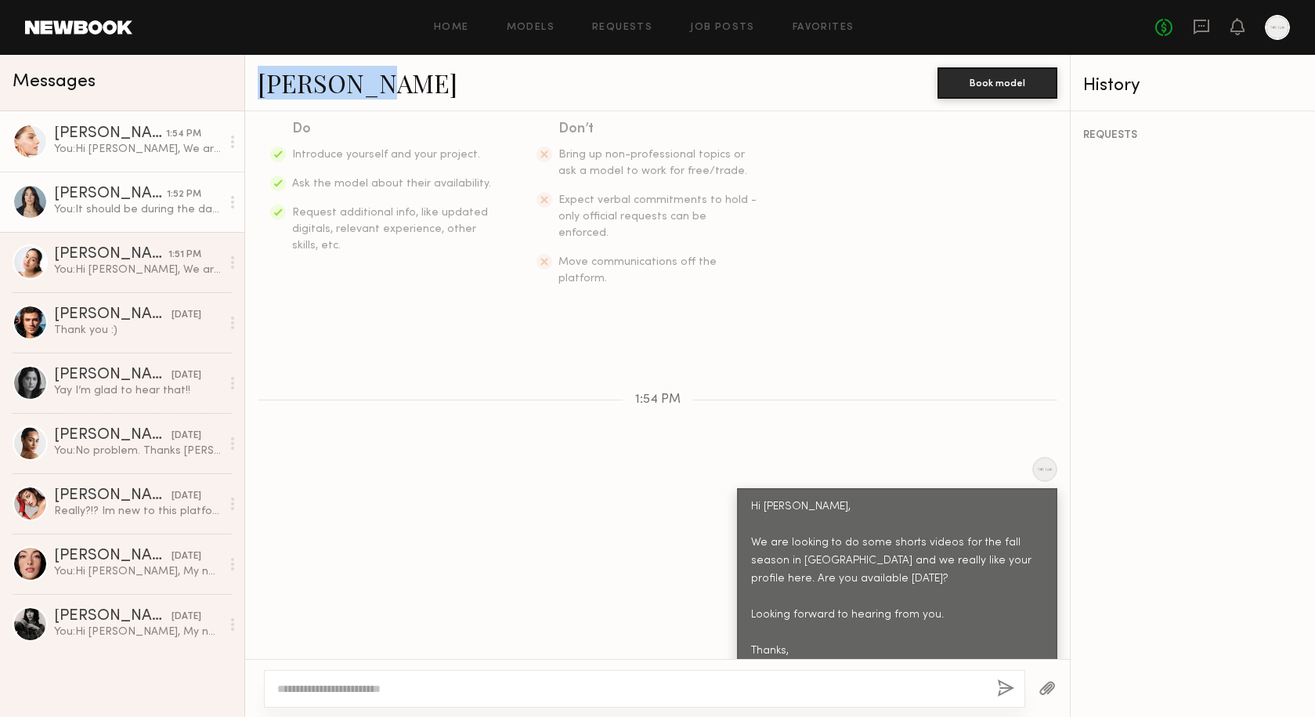
click at [121, 203] on div "You: It should be during the day for about 6 hours. Do you have an email I can …" at bounding box center [137, 209] width 167 height 15
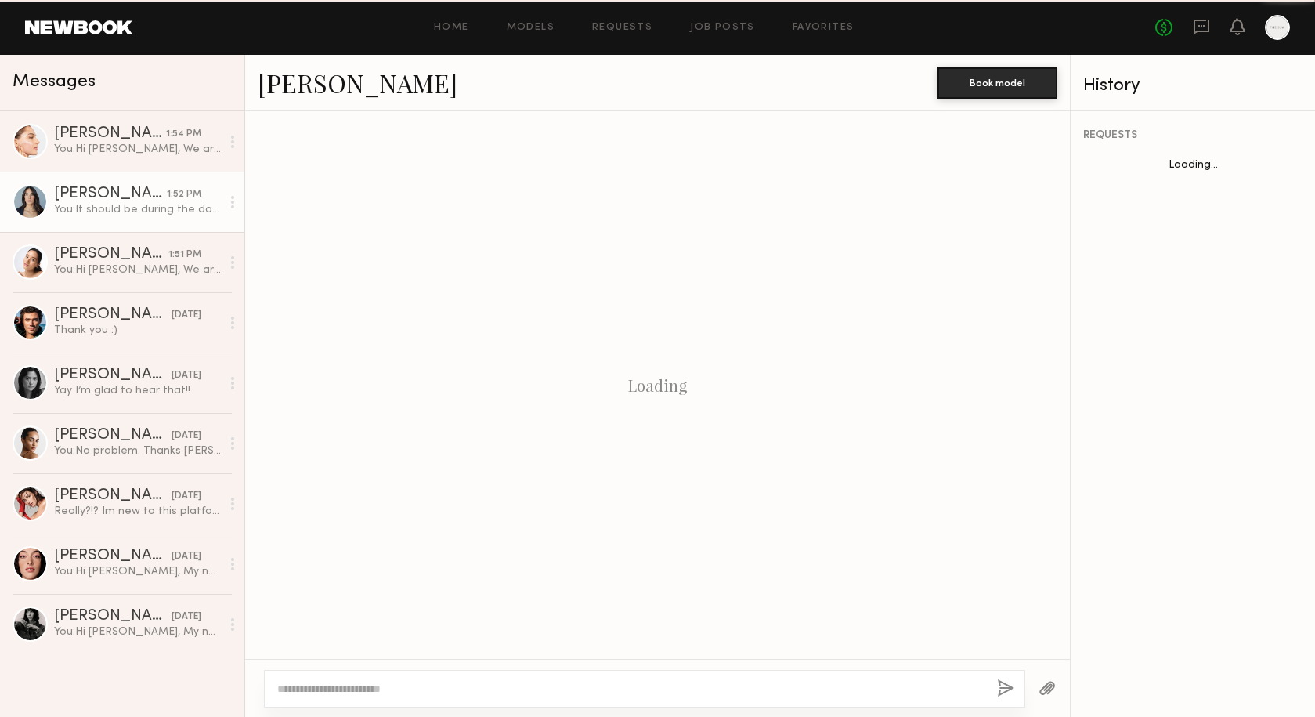
scroll to position [458, 0]
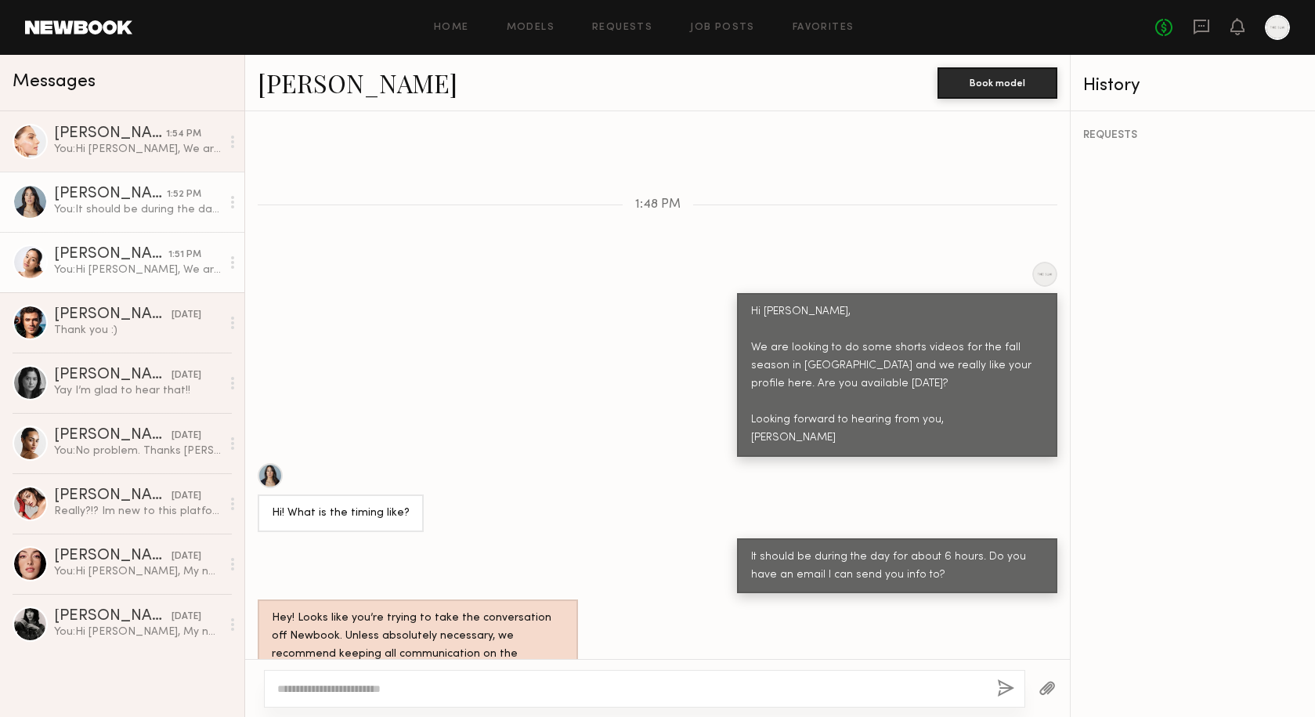
click at [121, 256] on div "[PERSON_NAME]" at bounding box center [111, 255] width 114 height 16
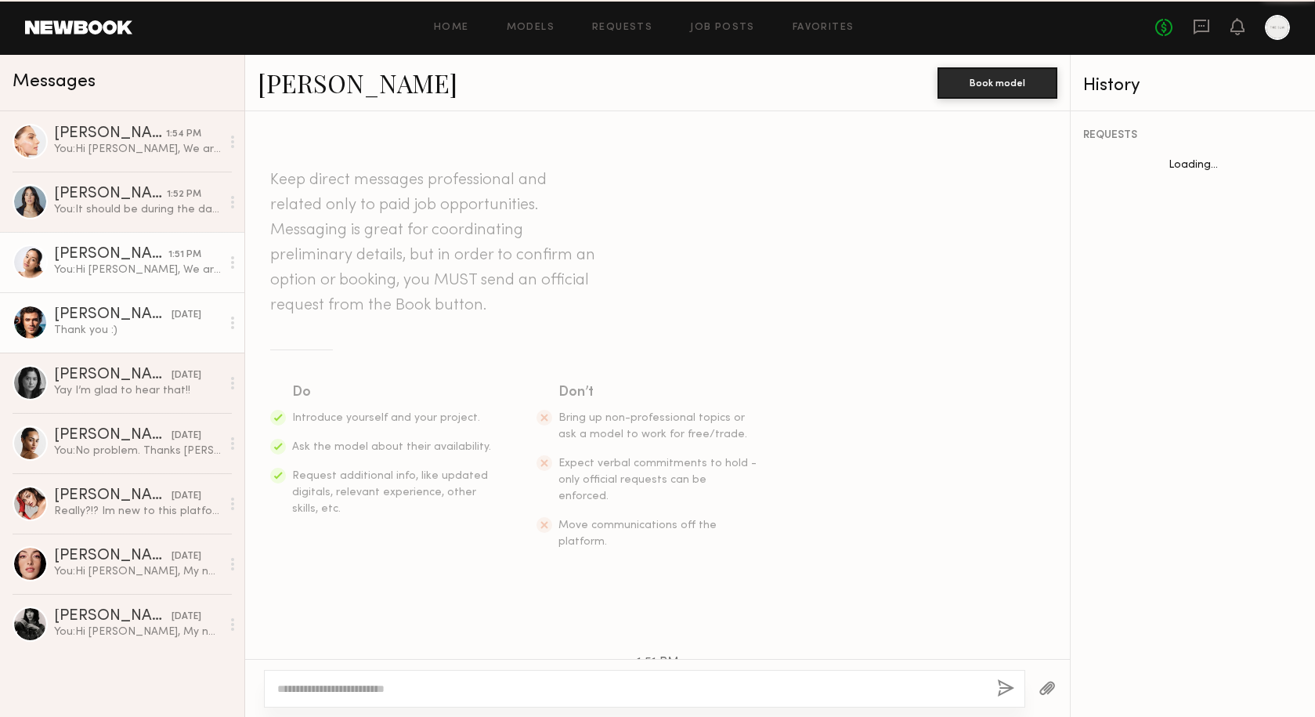
scroll to position [280, 0]
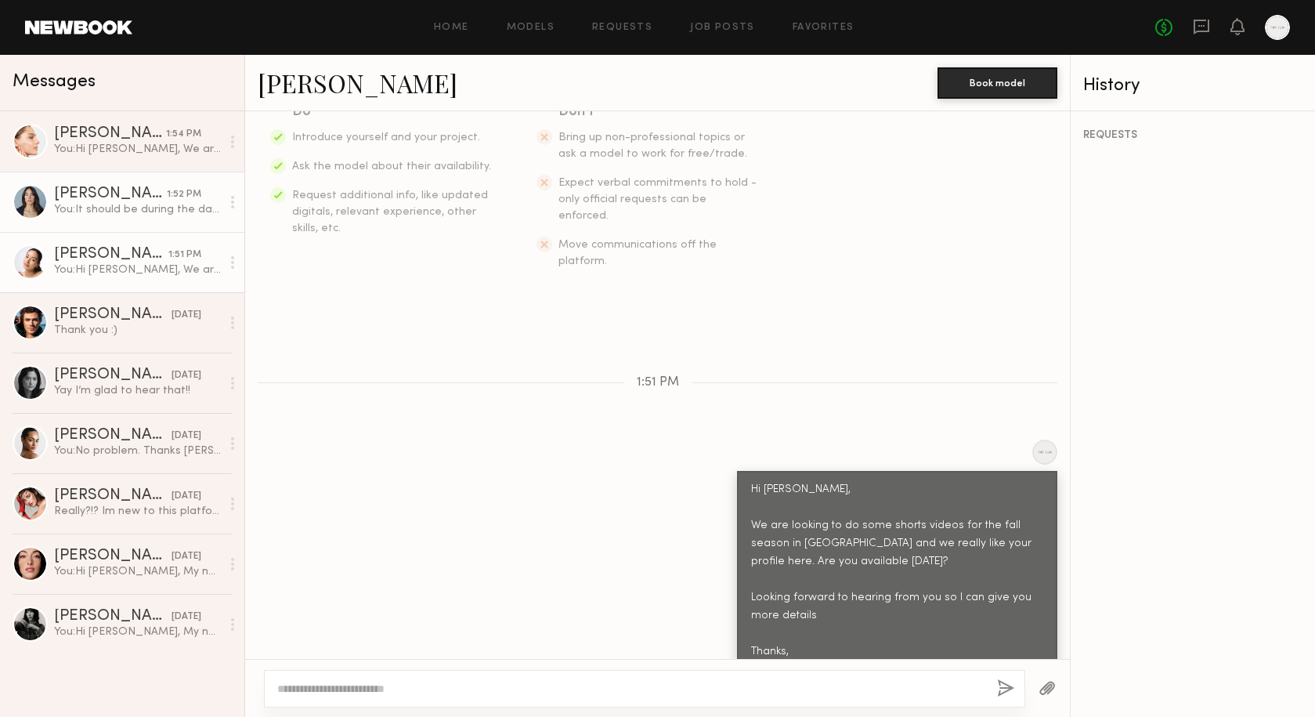
click at [113, 212] on div "You: It should be during the day for about 6 hours. Do you have an email I can …" at bounding box center [137, 209] width 167 height 15
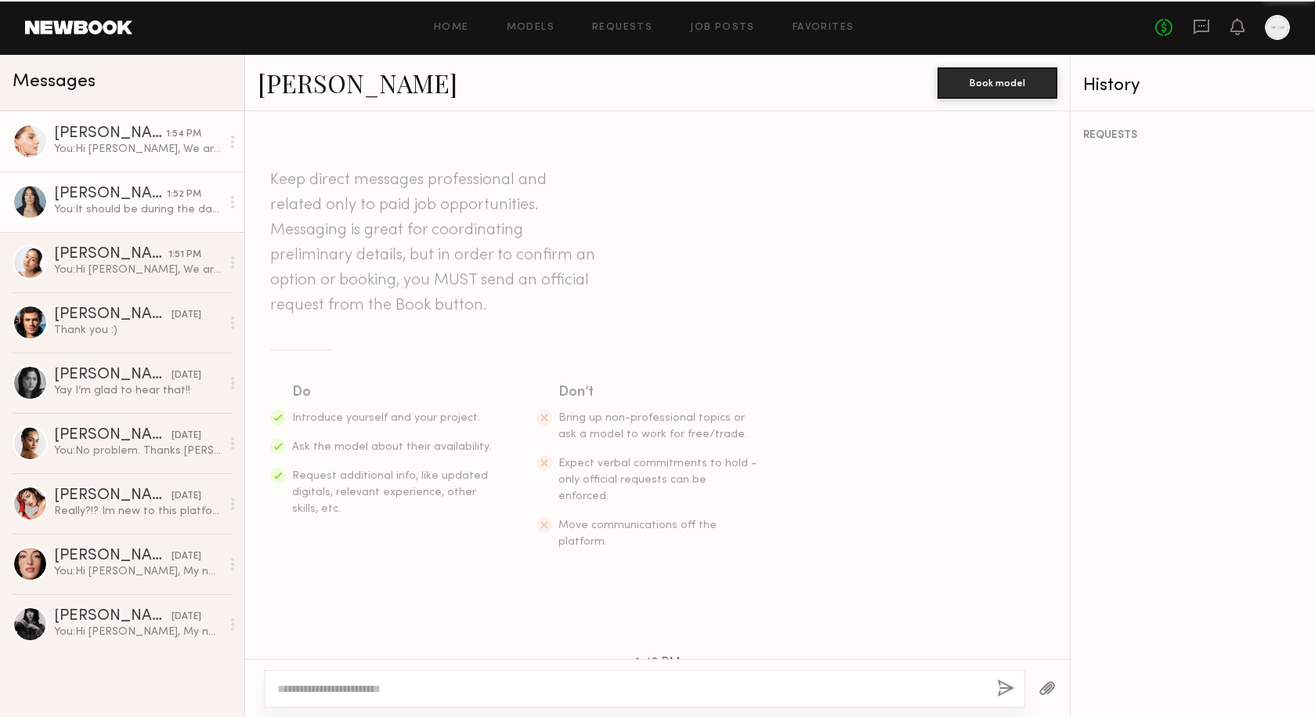
scroll to position [458, 0]
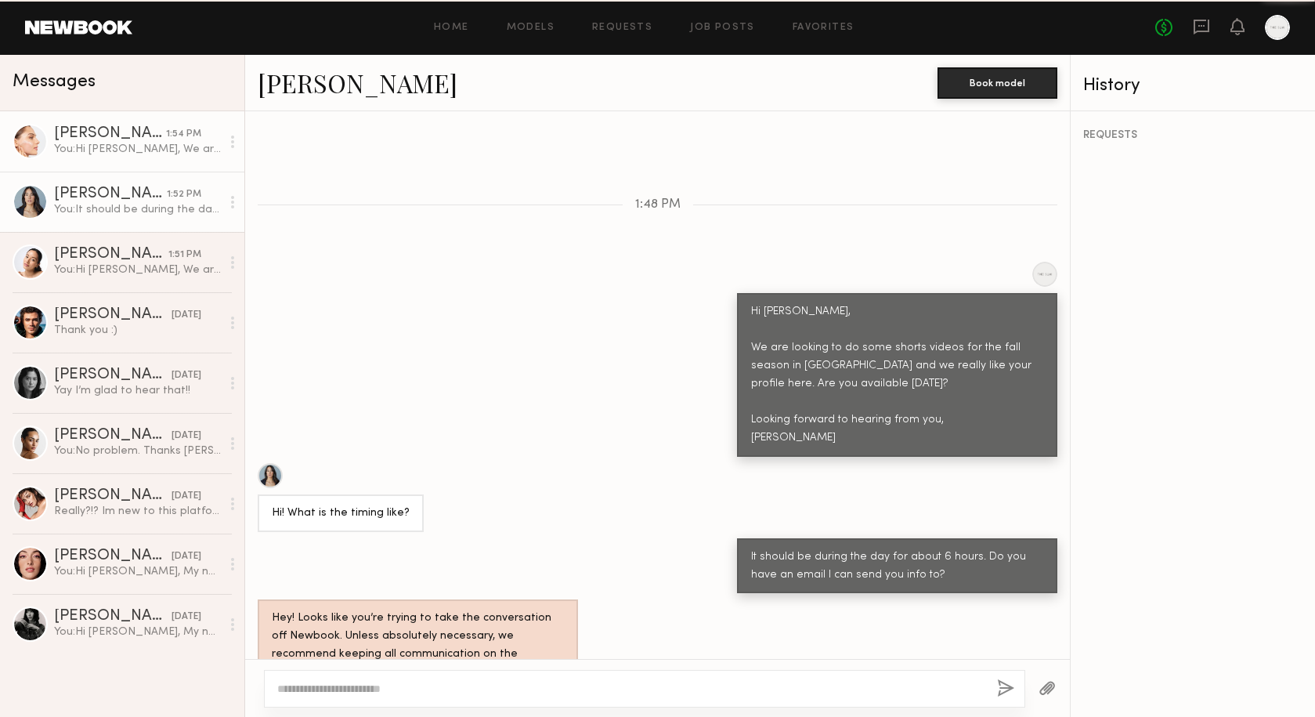
click at [107, 147] on div "You: Hi [PERSON_NAME], We are looking to do some shorts videos for the fall sea…" at bounding box center [137, 149] width 167 height 15
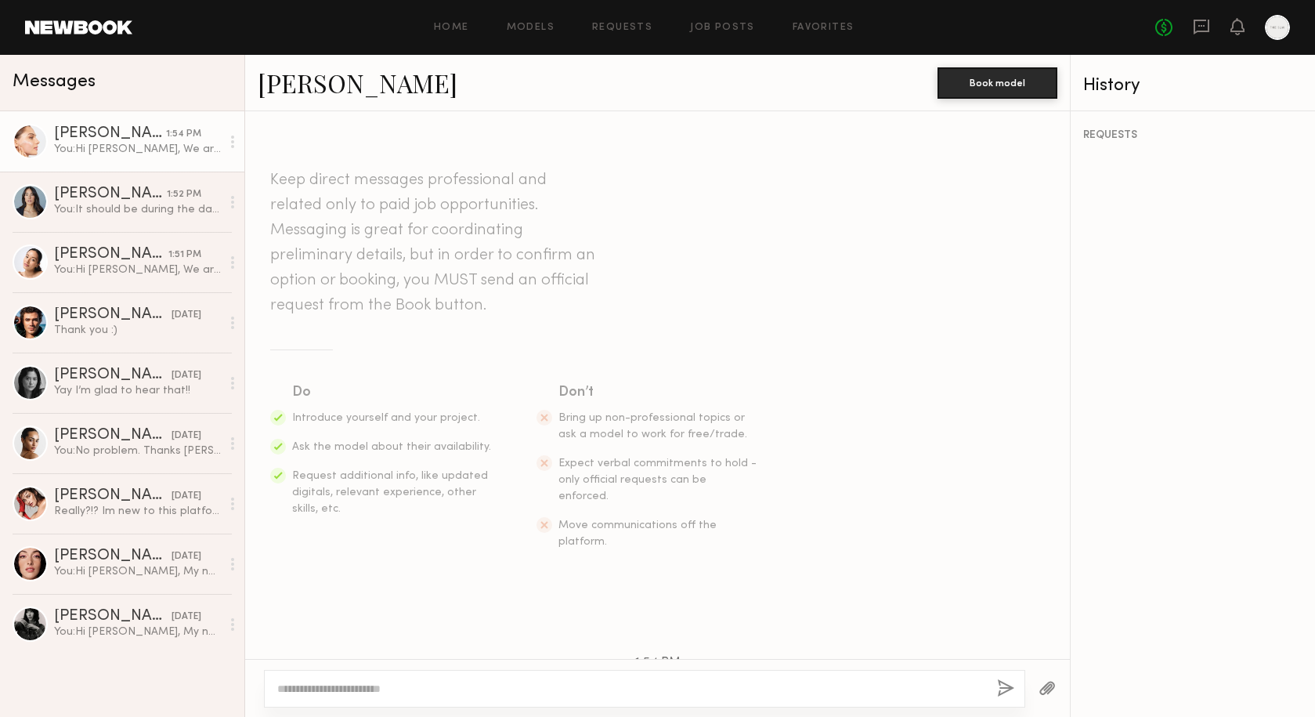
scroll to position [263, 0]
